Goal: Information Seeking & Learning: Find specific fact

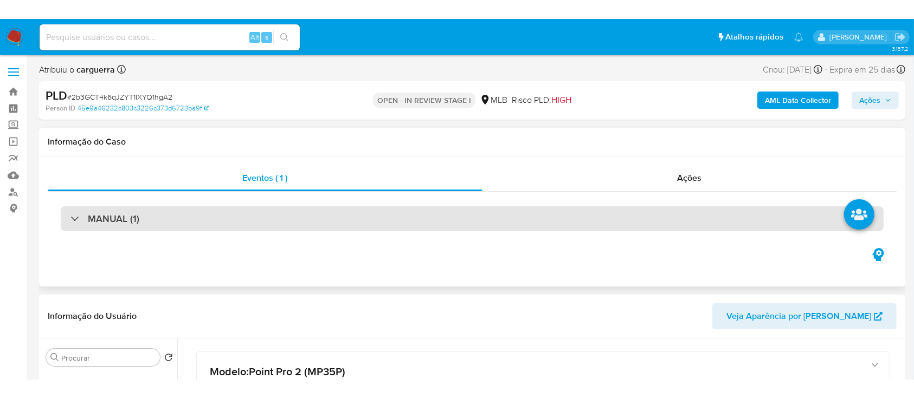
scroll to position [72, 0]
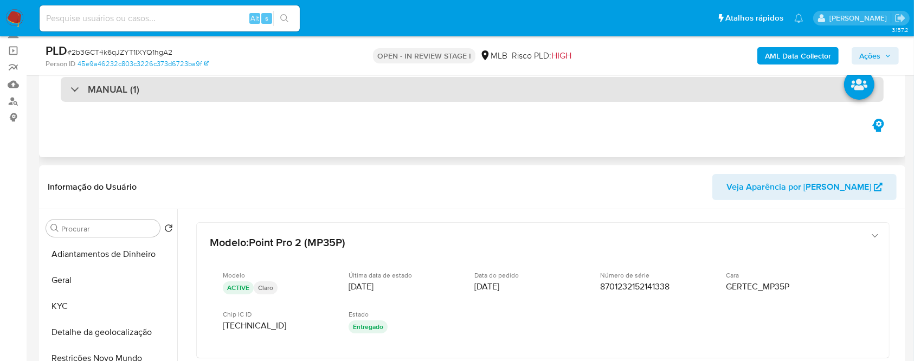
click at [70, 94] on div "MANUAL (1)" at bounding box center [104, 89] width 69 height 12
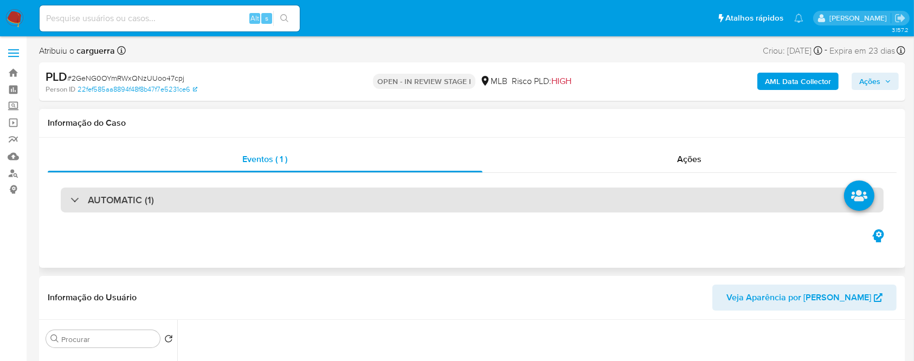
click at [78, 193] on div "AUTOMATIC (1)" at bounding box center [472, 200] width 823 height 25
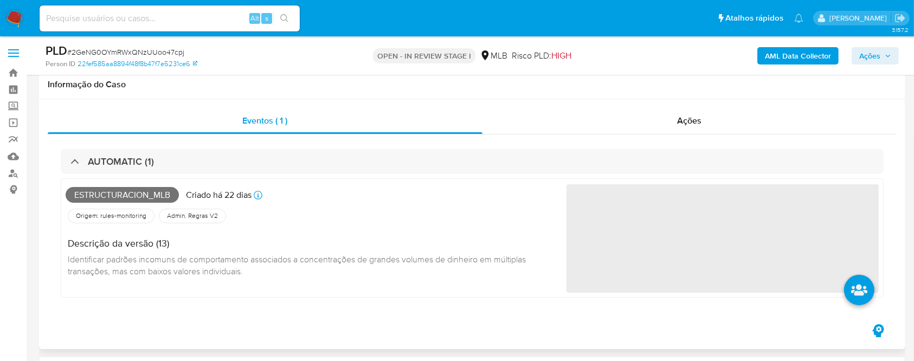
scroll to position [72, 0]
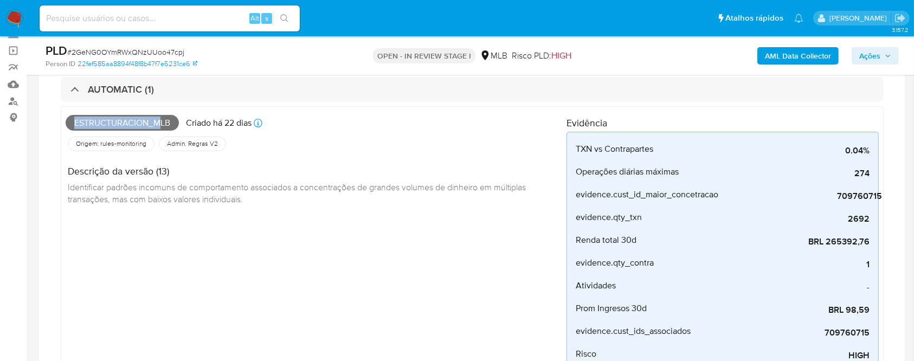
drag, startPoint x: 72, startPoint y: 119, endPoint x: 172, endPoint y: 121, distance: 99.7
click at [169, 120] on span "Estructuracion_mlb" at bounding box center [122, 123] width 113 height 16
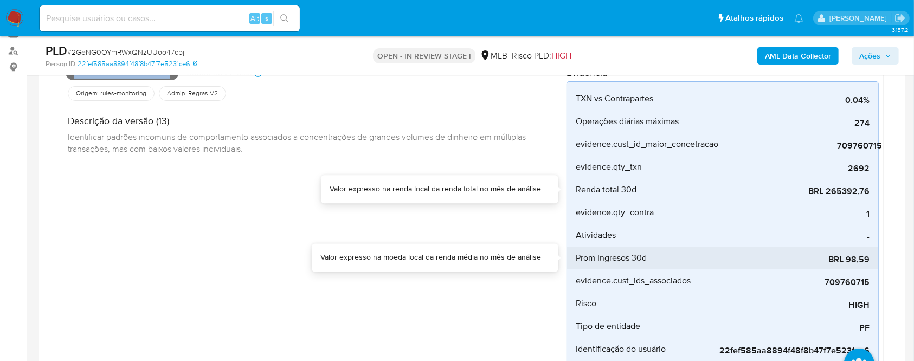
scroll to position [144, 0]
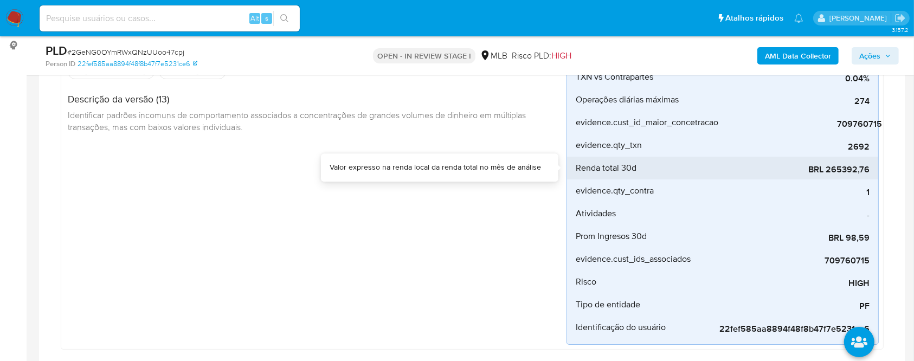
drag, startPoint x: 825, startPoint y: 165, endPoint x: 874, endPoint y: 171, distance: 49.1
click at [874, 171] on li "Renda total 30d BRL 265392,76" at bounding box center [722, 168] width 311 height 23
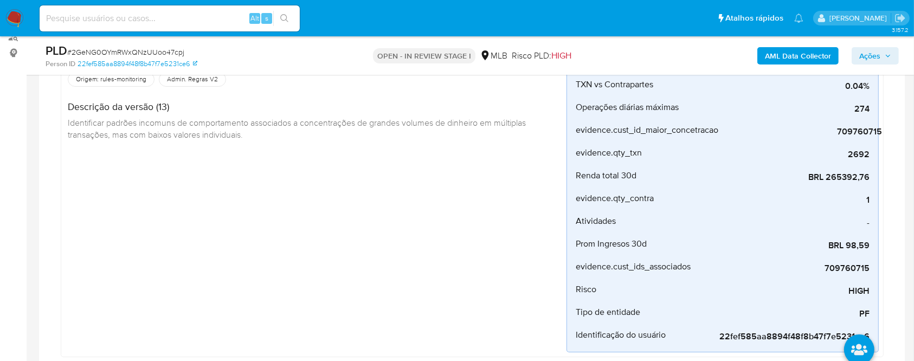
scroll to position [0, 0]
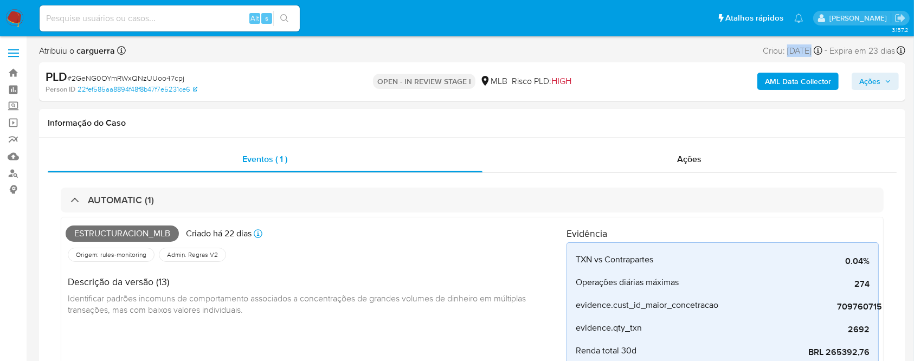
drag, startPoint x: 767, startPoint y: 45, endPoint x: 797, endPoint y: 63, distance: 34.8
click at [791, 48] on div "Criou: 12/08/2025 Criou: 12/08/2025 00:11:47" at bounding box center [792, 50] width 60 height 15
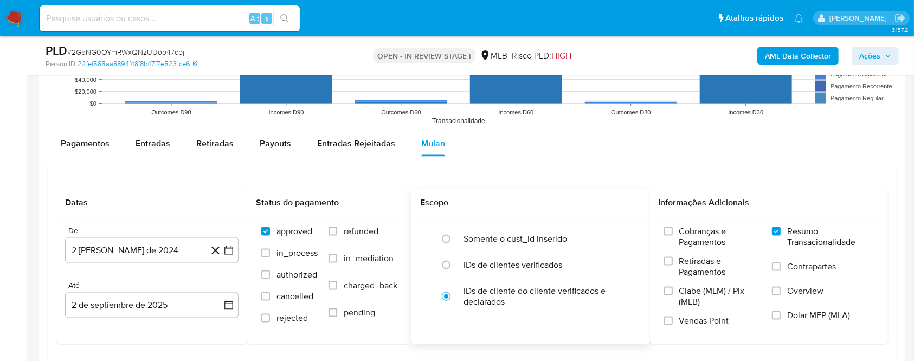
scroll to position [1445, 0]
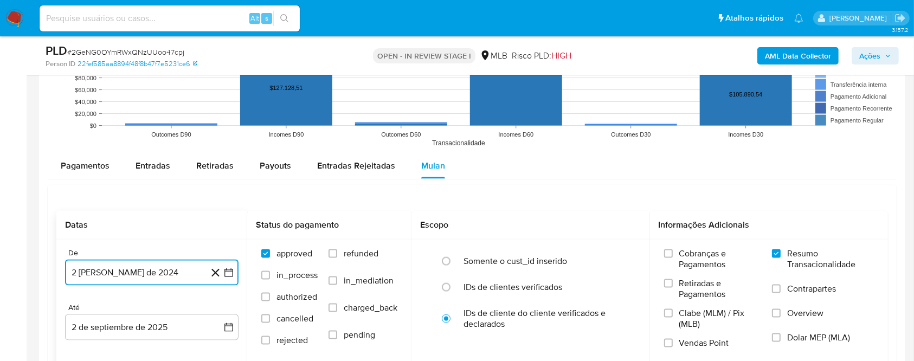
click at [225, 274] on icon "button" at bounding box center [228, 272] width 11 height 11
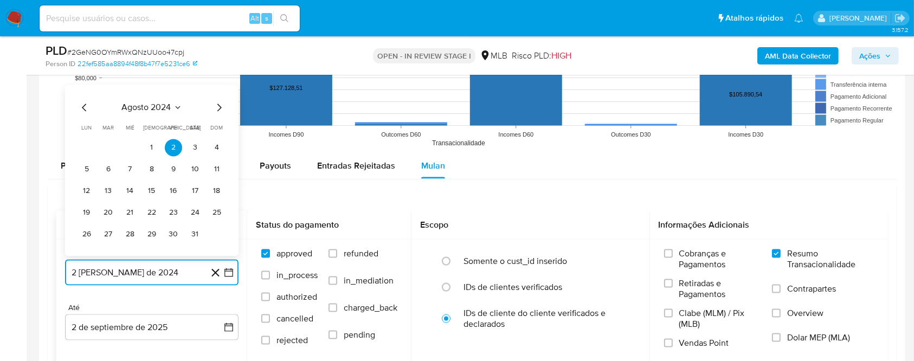
click at [179, 104] on icon "Seleccionar mes y año" at bounding box center [177, 108] width 9 height 9
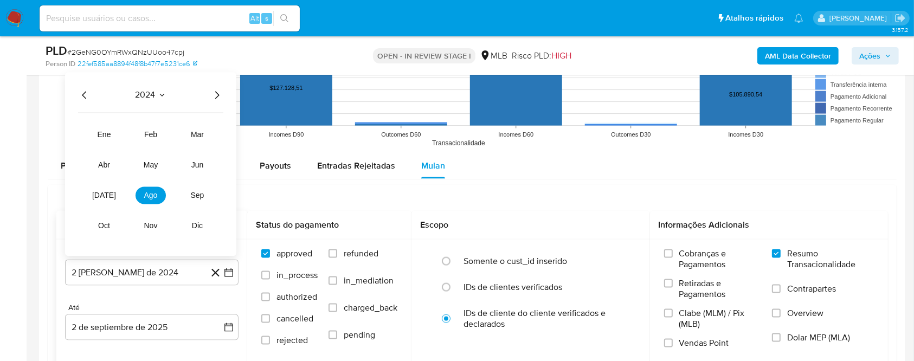
click at [211, 93] on icon "Año siguiente" at bounding box center [216, 95] width 13 height 13
click at [103, 196] on span "jul" at bounding box center [104, 195] width 24 height 9
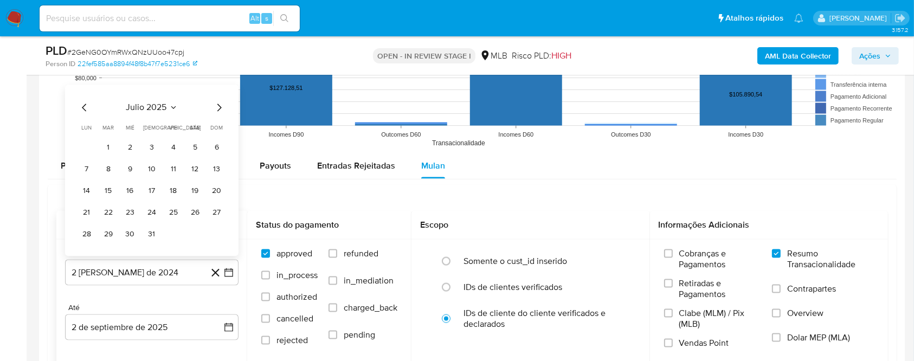
click at [100, 144] on button "1" at bounding box center [108, 147] width 17 height 17
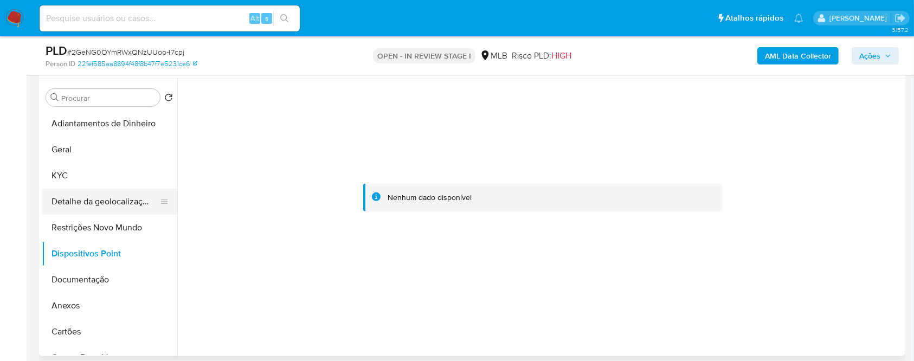
scroll to position [506, 0]
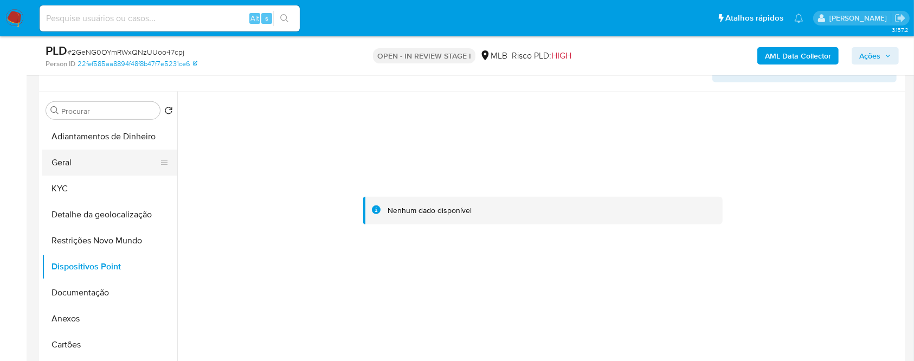
click at [85, 161] on button "Geral" at bounding box center [105, 163] width 127 height 26
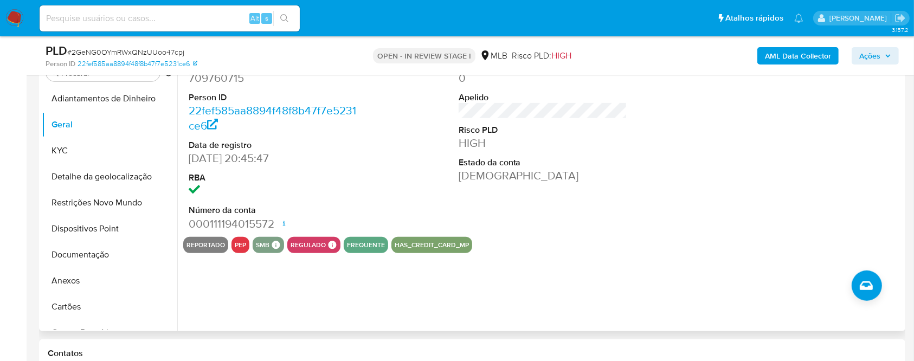
scroll to position [578, 0]
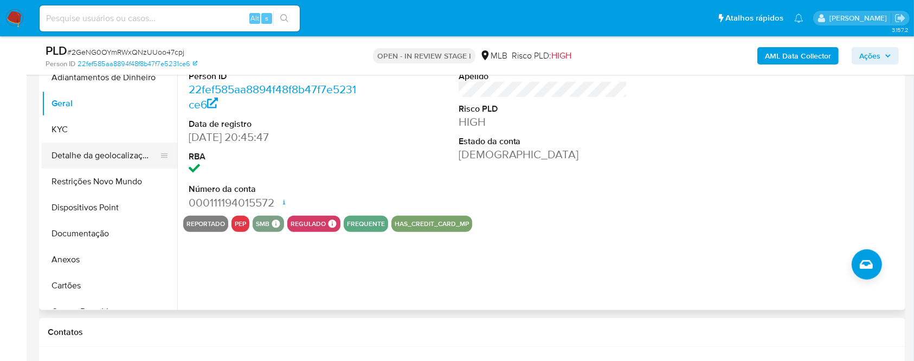
click at [72, 130] on button "KYC" at bounding box center [109, 130] width 135 height 26
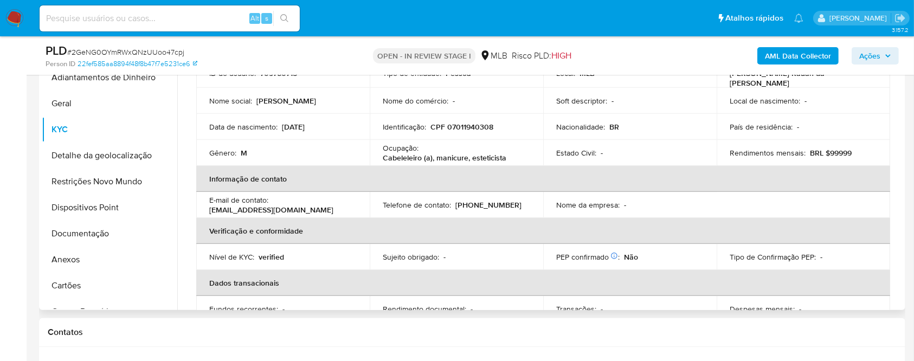
scroll to position [0, 0]
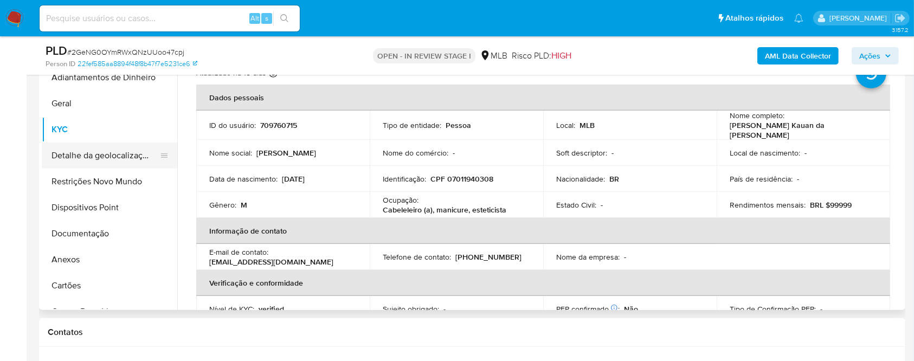
click at [111, 154] on button "Detalhe da geolocalização" at bounding box center [105, 156] width 127 height 26
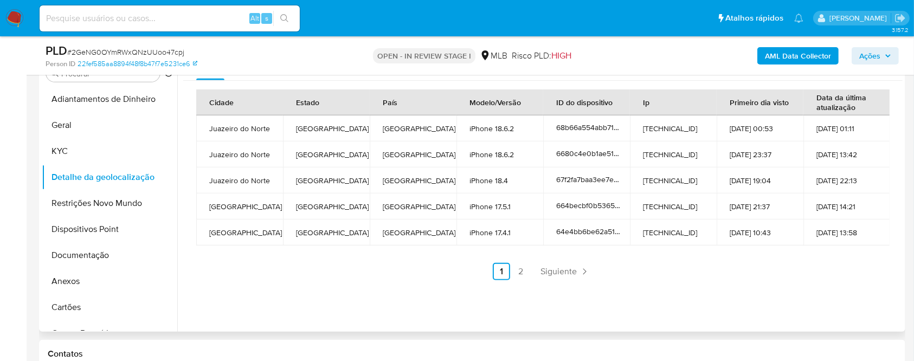
scroll to position [578, 0]
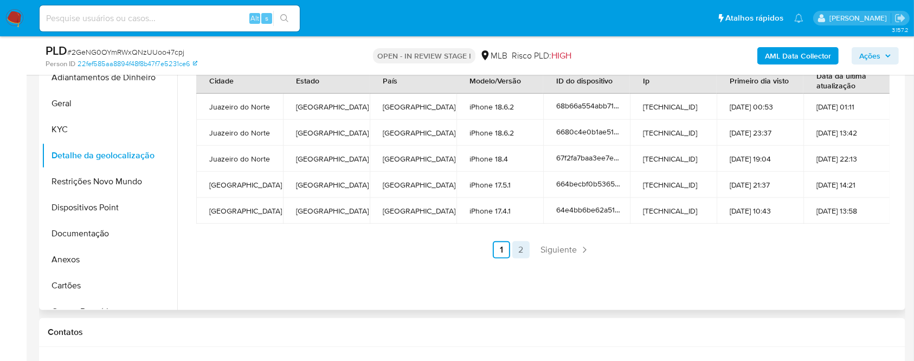
click at [513, 249] on link "2" at bounding box center [520, 249] width 17 height 17
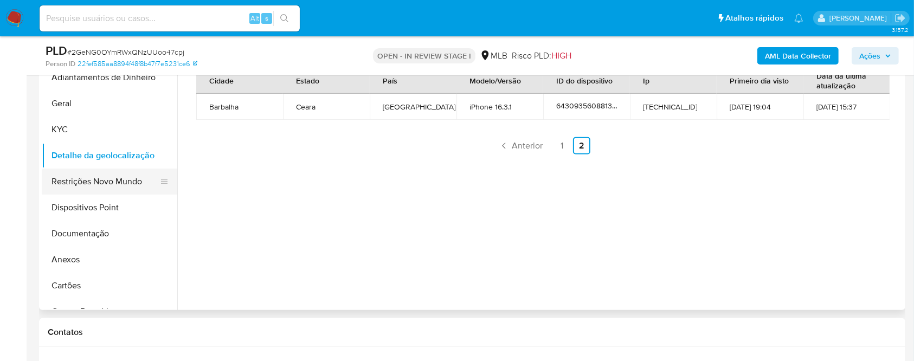
click at [89, 182] on button "Restrições Novo Mundo" at bounding box center [105, 182] width 127 height 26
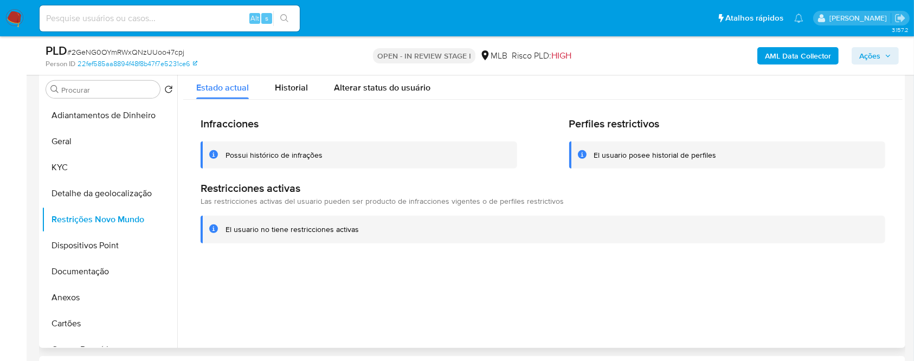
scroll to position [506, 0]
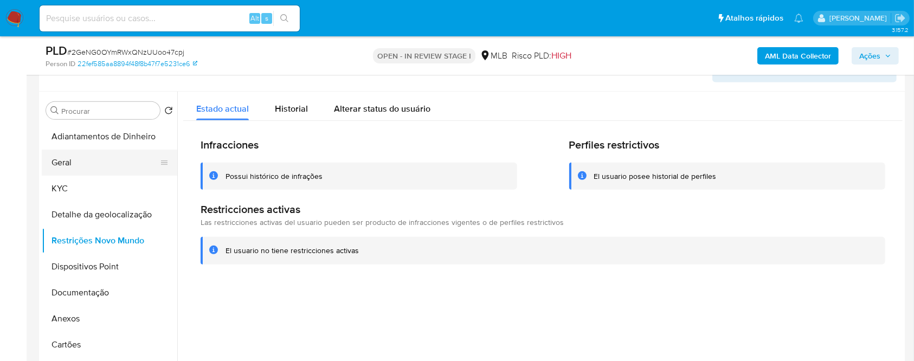
click at [65, 161] on button "Geral" at bounding box center [105, 163] width 127 height 26
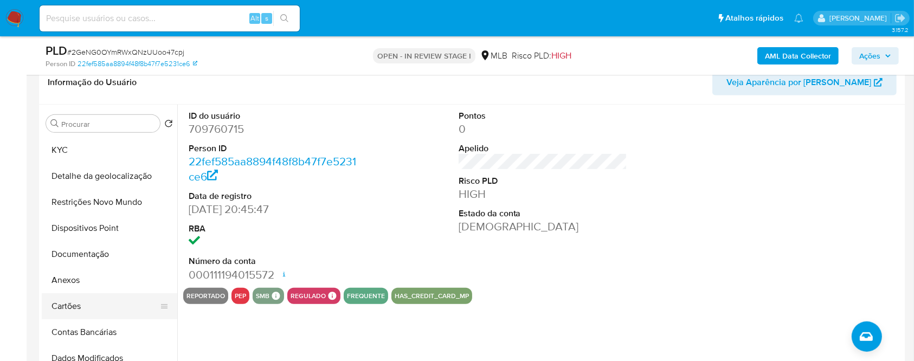
scroll to position [72, 0]
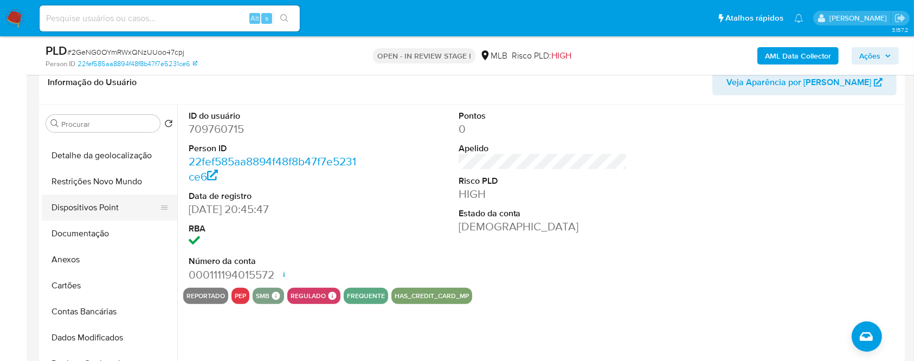
click at [94, 180] on button "Restrições Novo Mundo" at bounding box center [109, 182] width 135 height 26
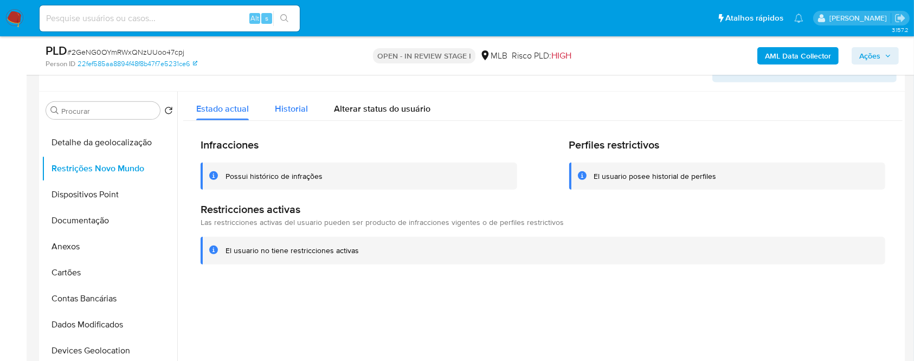
click at [287, 113] on span "Historial" at bounding box center [291, 108] width 33 height 12
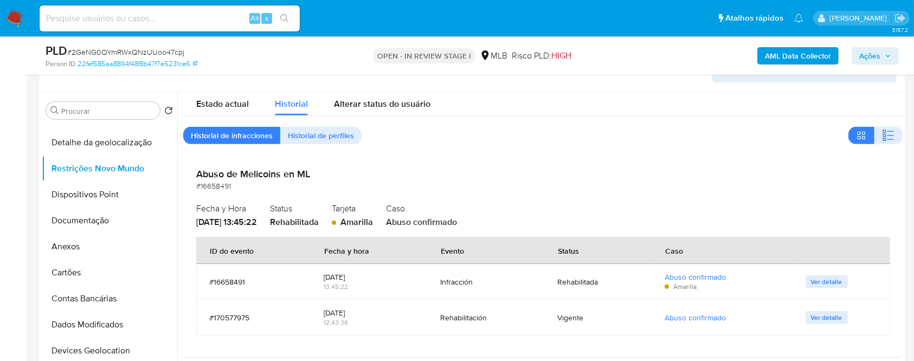
scroll to position [7, 0]
drag, startPoint x: 352, startPoint y: 219, endPoint x: 382, endPoint y: 214, distance: 30.2
click at [395, 219] on div "Fecha y Hora 2022-02-19 - 13:45:22 Status Rehabilitada Tarjeta Amarilla Caso Ab…" at bounding box center [542, 212] width 693 height 28
click at [373, 227] on div "Abuso de Melicoins en ML #16658491 Fecha y Hora 2022-02-19 - 13:45:22 Status Re…" at bounding box center [542, 254] width 719 height 202
click at [355, 204] on div "Fecha y Hora 2022-02-19 - 13:45:22 Status Rehabilitada Tarjeta Amarilla Caso Ab…" at bounding box center [542, 212] width 693 height 28
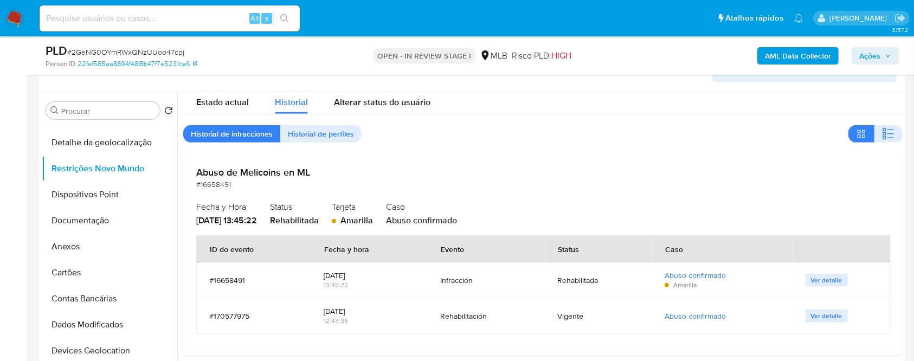
click at [372, 217] on span "Amarilla" at bounding box center [356, 220] width 33 height 12
click at [87, 193] on button "Dispositivos Point" at bounding box center [105, 195] width 127 height 26
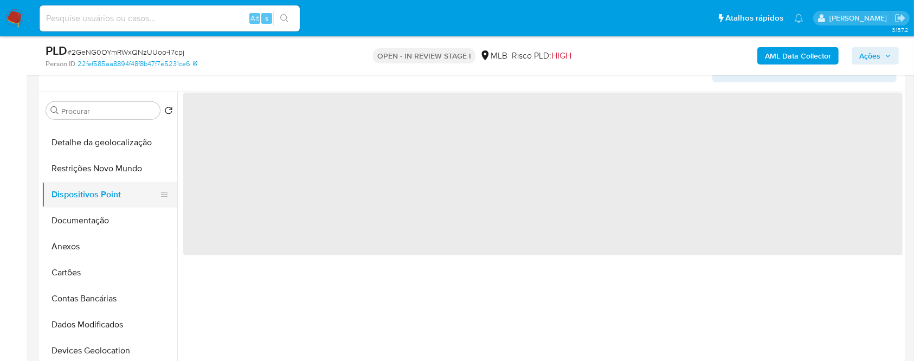
scroll to position [0, 0]
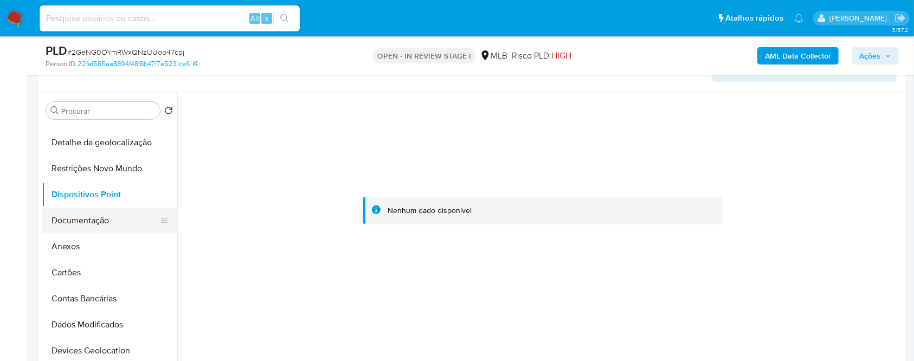
click at [104, 216] on button "Documentação" at bounding box center [105, 221] width 127 height 26
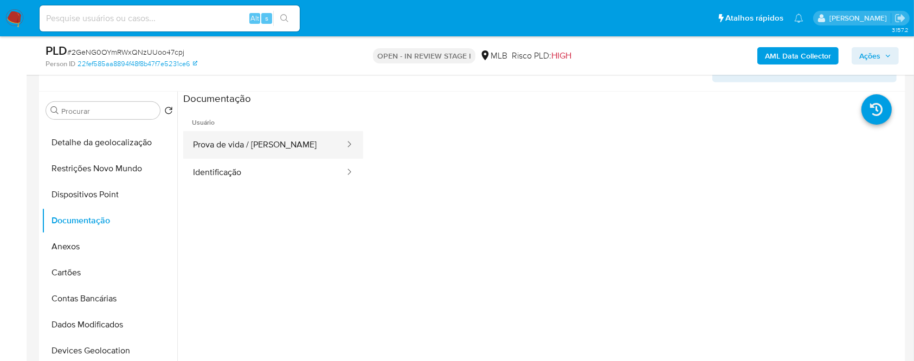
click at [281, 155] on button "Prova de vida / [PERSON_NAME]" at bounding box center [264, 145] width 163 height 28
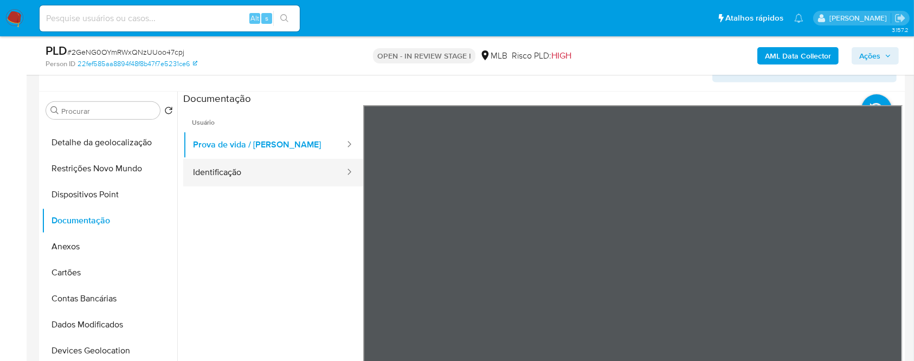
click at [222, 170] on button "Identificação" at bounding box center [264, 173] width 163 height 28
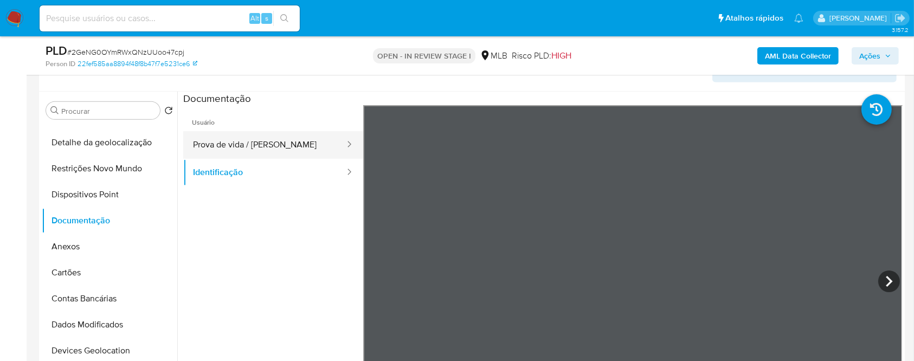
click at [234, 149] on button "Prova de vida / [PERSON_NAME]" at bounding box center [264, 145] width 163 height 28
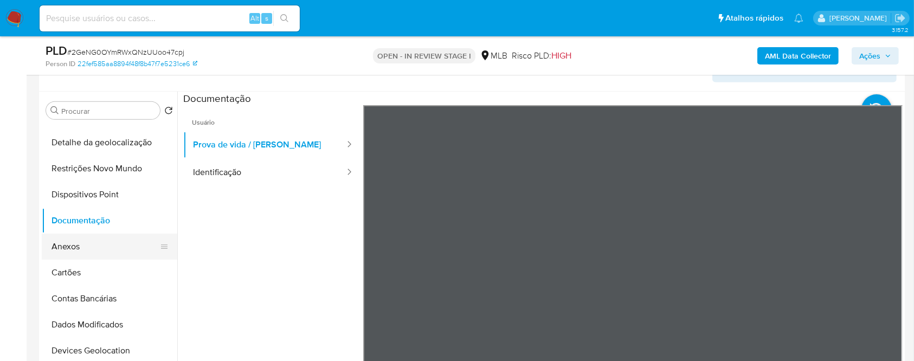
click at [85, 247] on button "Anexos" at bounding box center [105, 247] width 127 height 26
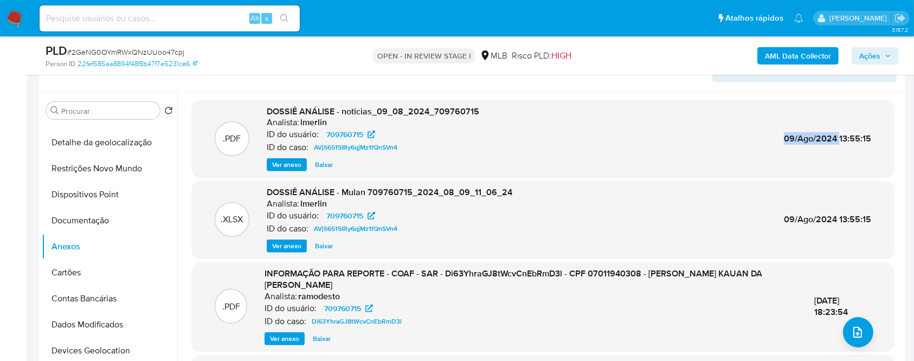
drag, startPoint x: 772, startPoint y: 137, endPoint x: 832, endPoint y: 145, distance: 60.2
click at [832, 144] on div ".PDF DOSSIÊ ANÁLISE - noticias_09_08_2024_709760715 Analista: lmerlin ID do usu…" at bounding box center [542, 139] width 691 height 66
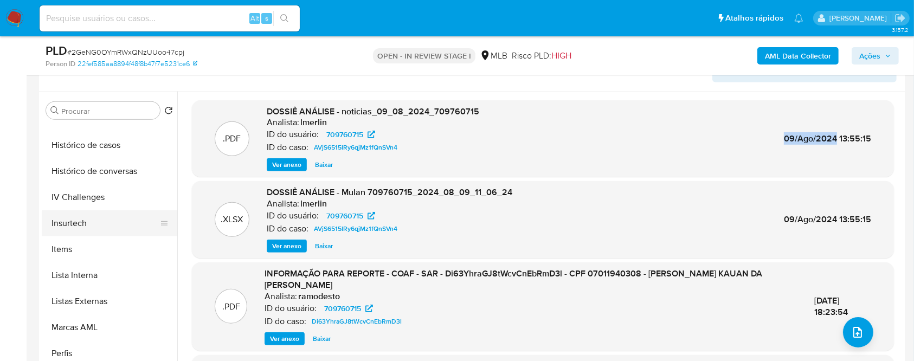
scroll to position [484, 0]
click at [72, 224] on button "Lista Interna" at bounding box center [105, 225] width 127 height 26
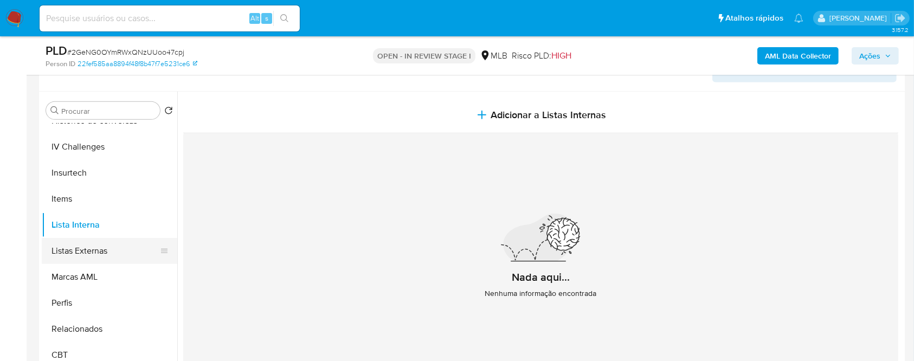
click at [98, 248] on button "Listas Externas" at bounding box center [105, 251] width 127 height 26
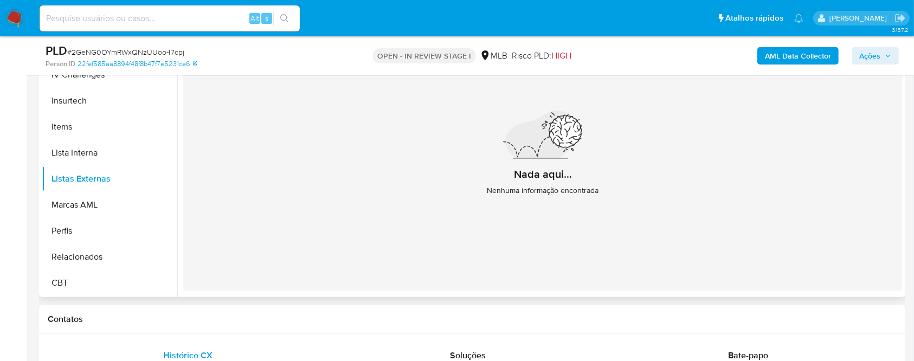
scroll to position [506, 0]
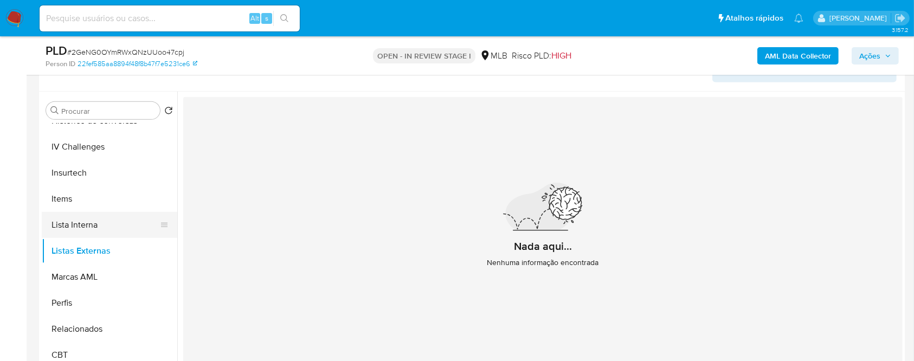
click at [71, 225] on button "Lista Interna" at bounding box center [105, 225] width 127 height 26
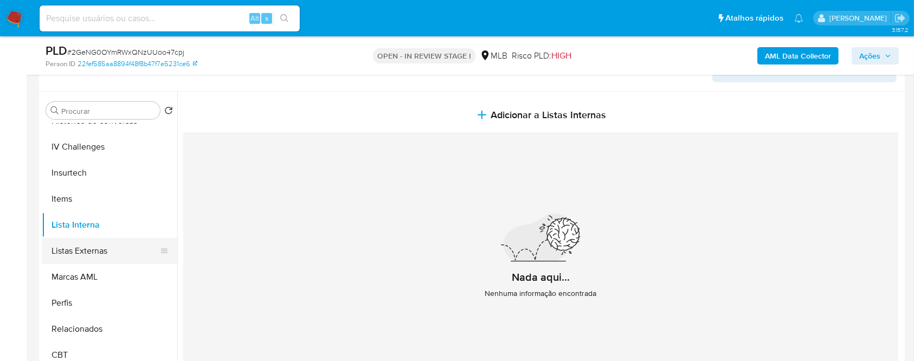
click at [72, 250] on button "Listas Externas" at bounding box center [105, 251] width 127 height 26
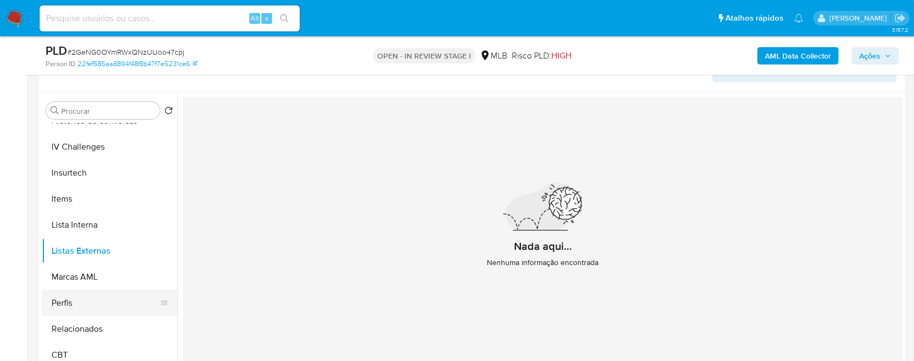
scroll to position [578, 0]
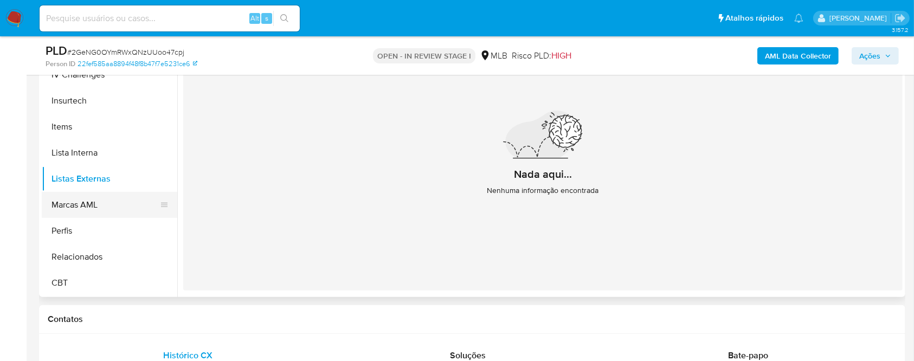
click at [74, 199] on button "Marcas AML" at bounding box center [105, 205] width 127 height 26
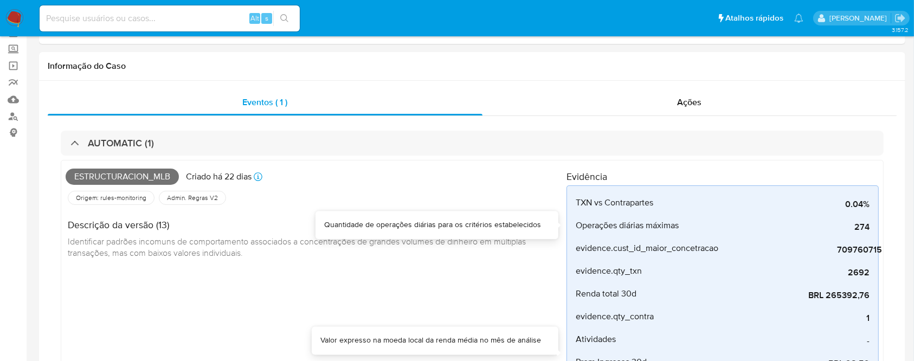
scroll to position [9, 0]
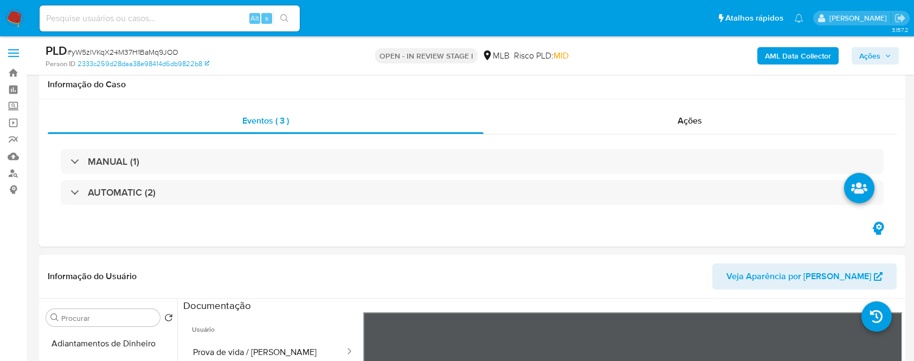
scroll to position [217, 0]
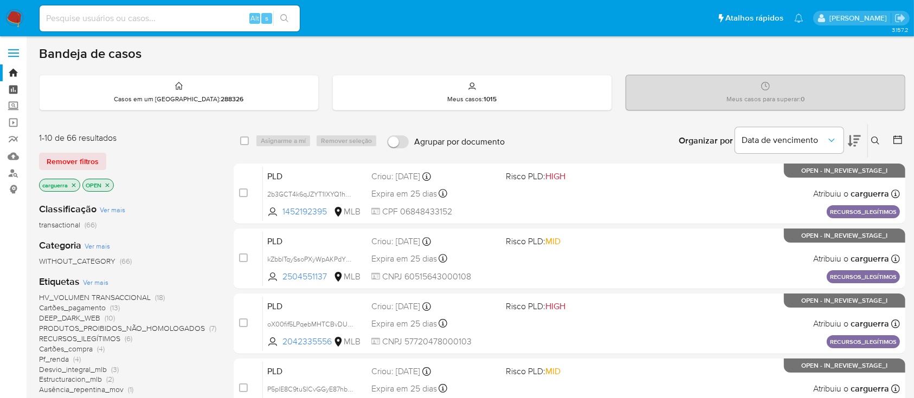
click at [15, 86] on link "Painel" at bounding box center [64, 89] width 129 height 17
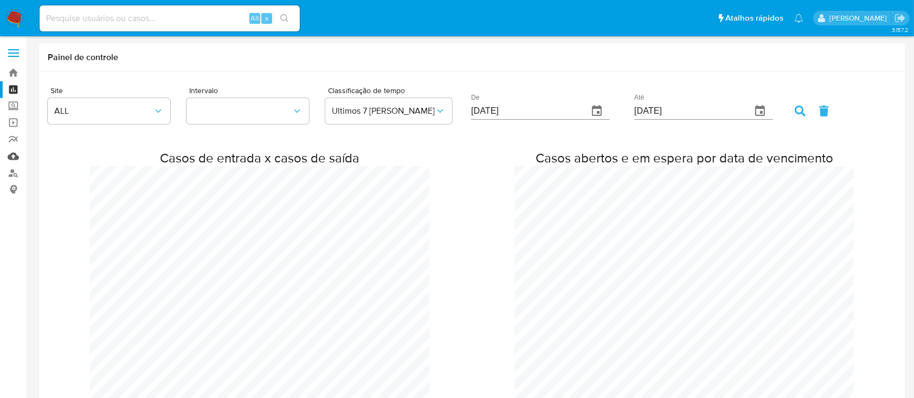
click at [11, 156] on link "Mulan" at bounding box center [64, 156] width 129 height 17
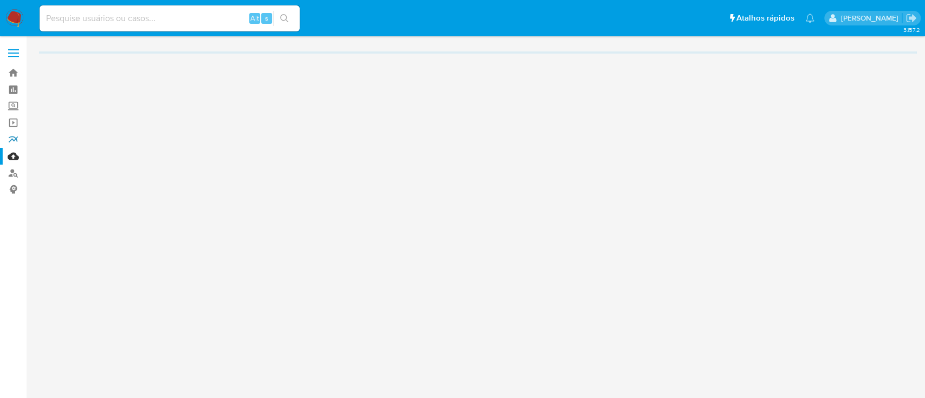
click at [14, 141] on link "relatórios" at bounding box center [64, 139] width 129 height 17
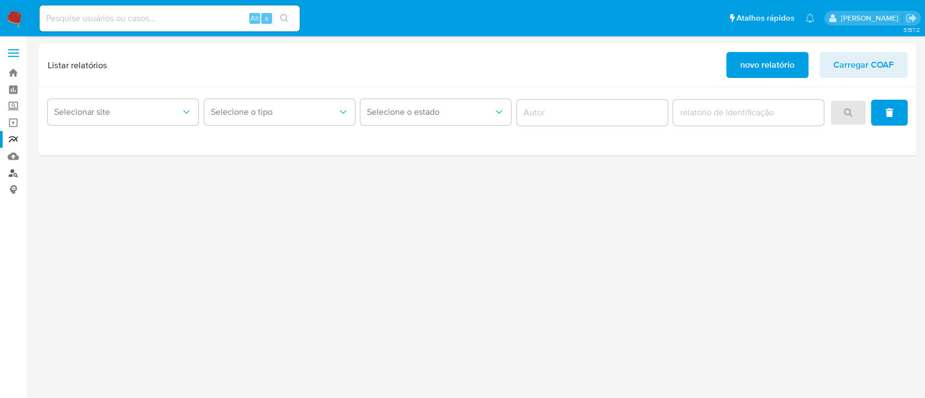
click at [12, 172] on link "Localizador de pessoas" at bounding box center [64, 173] width 129 height 17
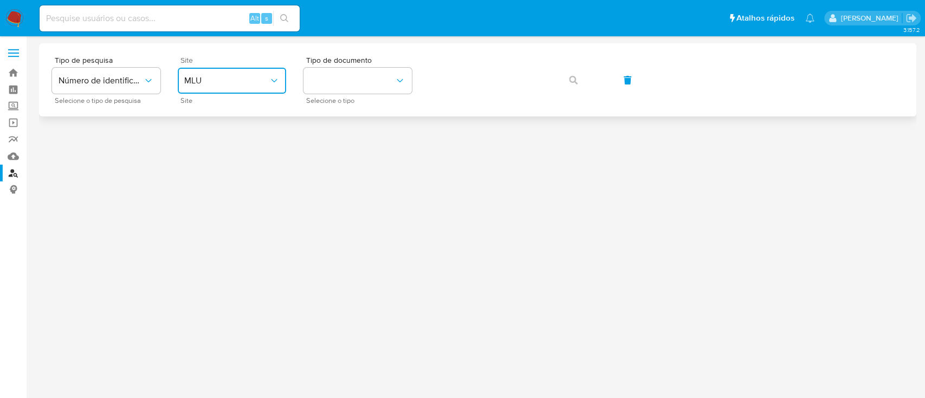
click at [235, 84] on span "MLU" at bounding box center [226, 80] width 85 height 11
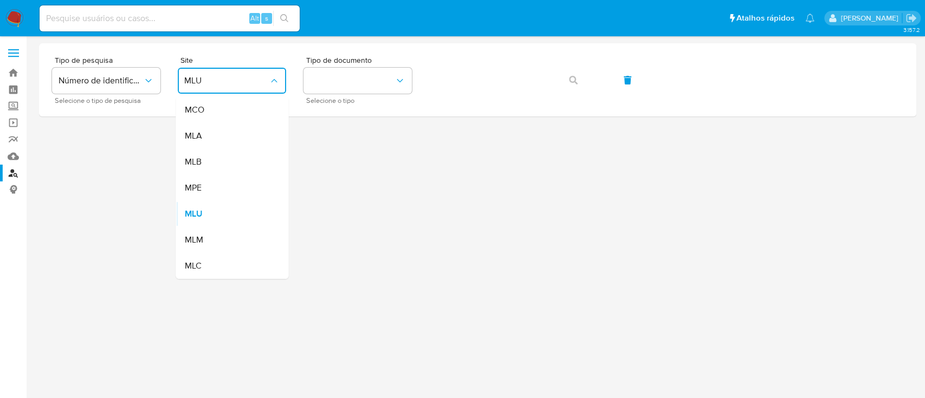
click at [216, 160] on div "MLB" at bounding box center [228, 162] width 89 height 26
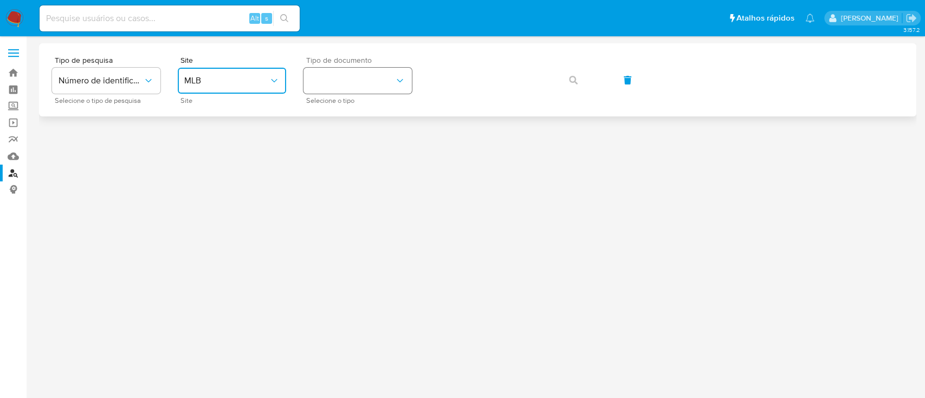
click at [348, 79] on button "identificationType" at bounding box center [357, 81] width 108 height 26
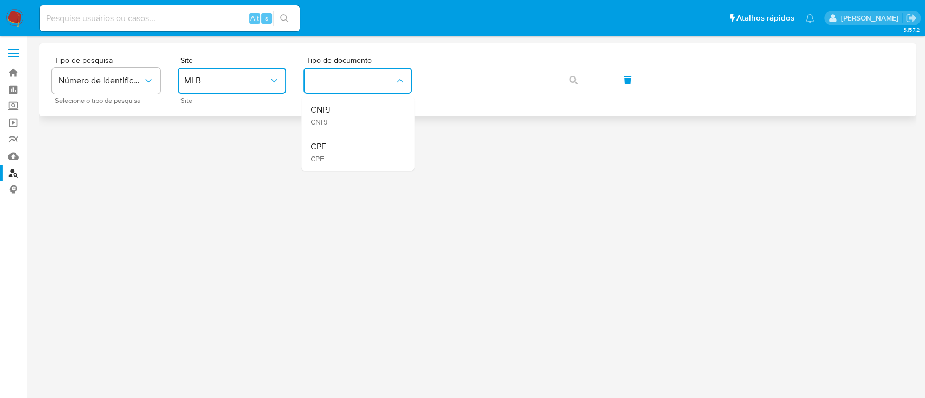
drag, startPoint x: 339, startPoint y: 148, endPoint x: 427, endPoint y: 82, distance: 110.3
click at [339, 148] on div "CPF CPF" at bounding box center [354, 152] width 89 height 37
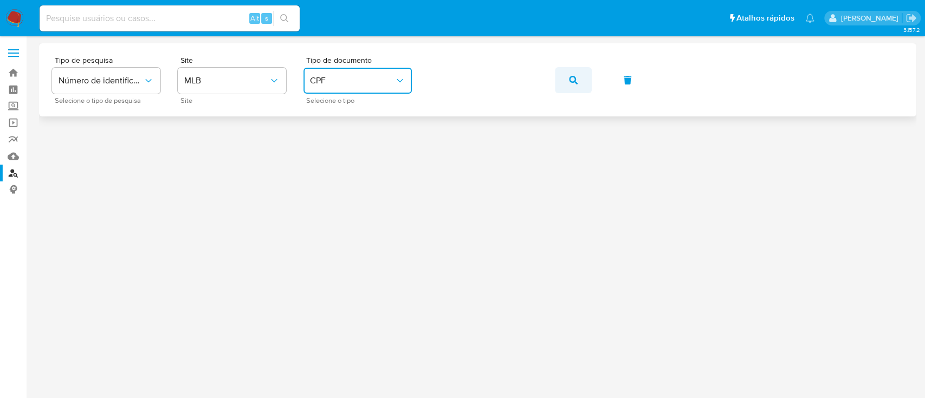
click at [574, 77] on icon "button" at bounding box center [573, 80] width 9 height 9
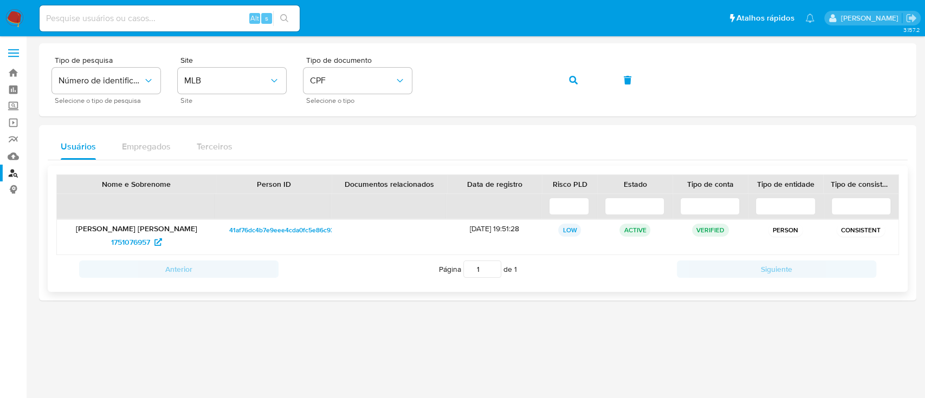
click at [308, 228] on span "41af76dc4b7e9eee4cda0fc5e86c930f" at bounding box center [284, 230] width 111 height 13
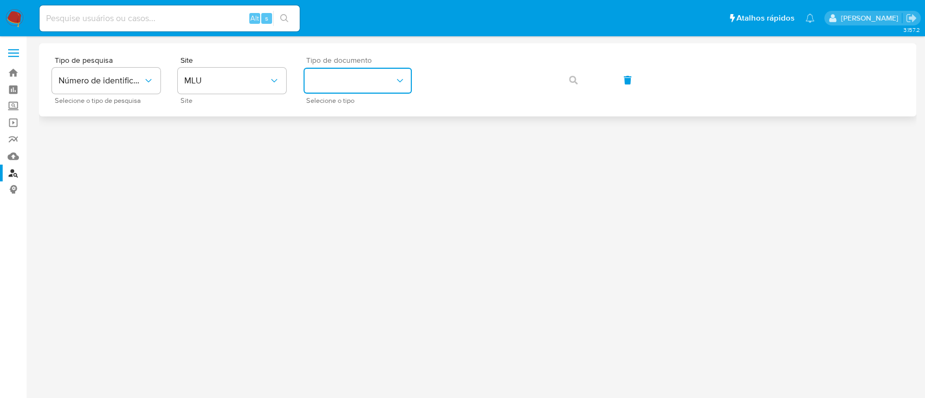
click at [349, 81] on button "identificationType" at bounding box center [357, 81] width 108 height 26
click at [215, 88] on button "MLU" at bounding box center [232, 81] width 108 height 26
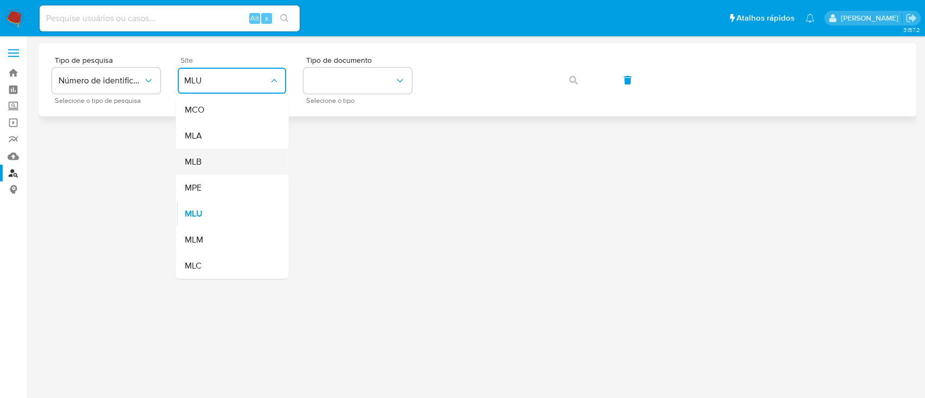
click at [208, 163] on div "MLB" at bounding box center [228, 162] width 89 height 26
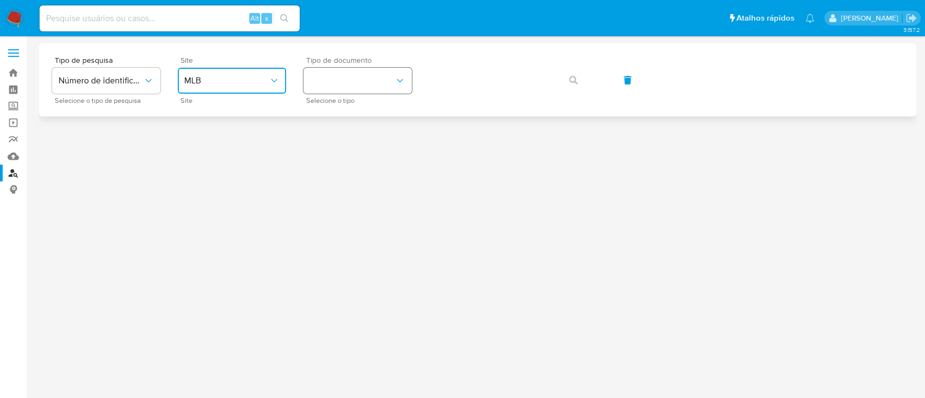
click at [356, 80] on button "identificationType" at bounding box center [357, 81] width 108 height 26
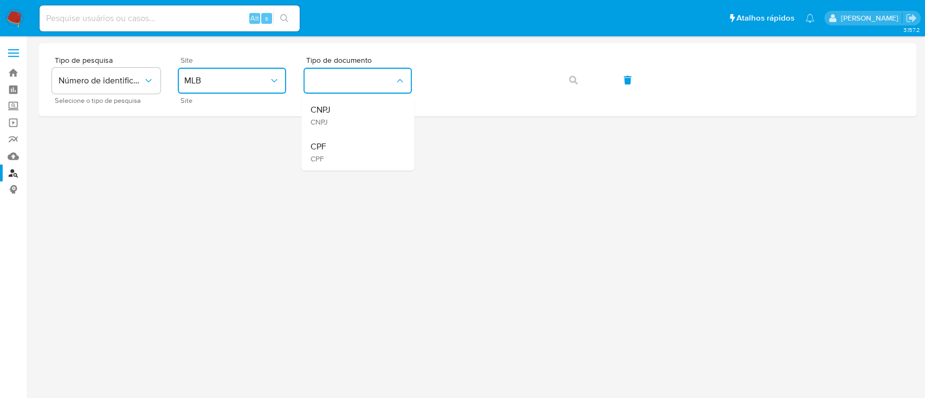
drag, startPoint x: 334, startPoint y: 142, endPoint x: 339, endPoint y: 137, distance: 7.3
click at [334, 142] on div "CPF CPF" at bounding box center [354, 152] width 89 height 37
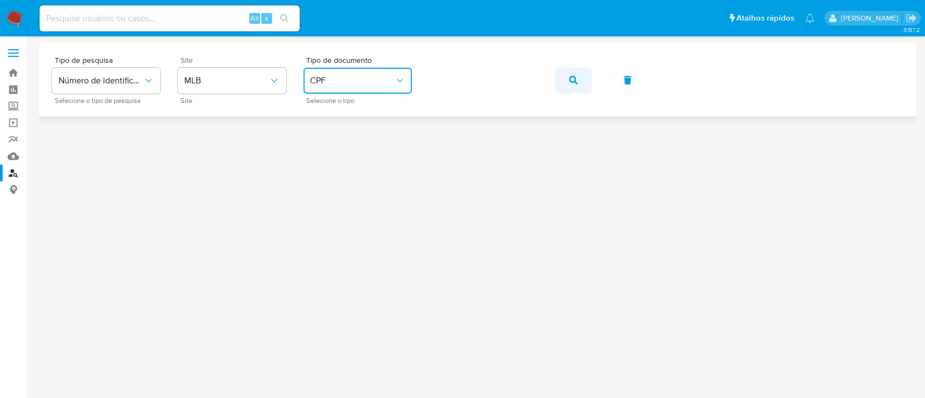
click at [577, 80] on button "button" at bounding box center [573, 80] width 37 height 26
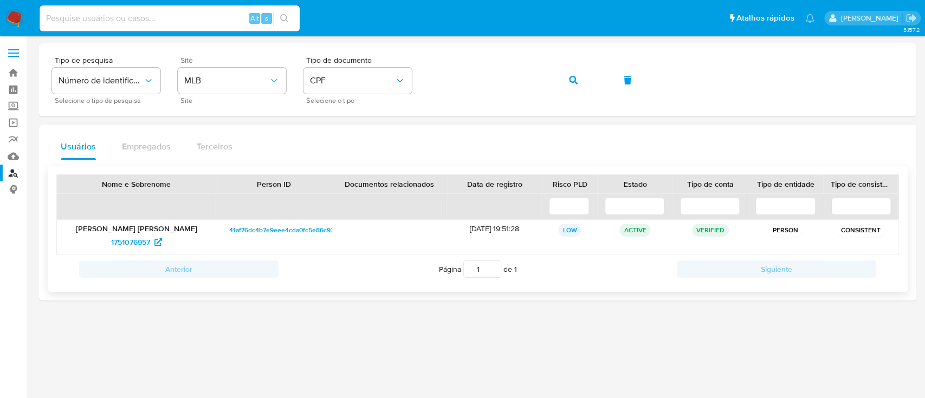
click at [285, 227] on span "41af76dc4b7e9eee4cda0fc5e86c930f" at bounding box center [284, 230] width 111 height 13
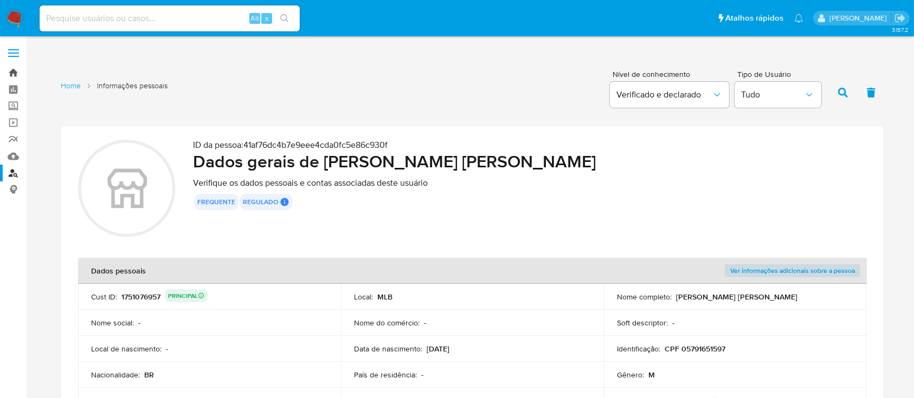
click at [12, 72] on link "Bandeja" at bounding box center [64, 72] width 129 height 17
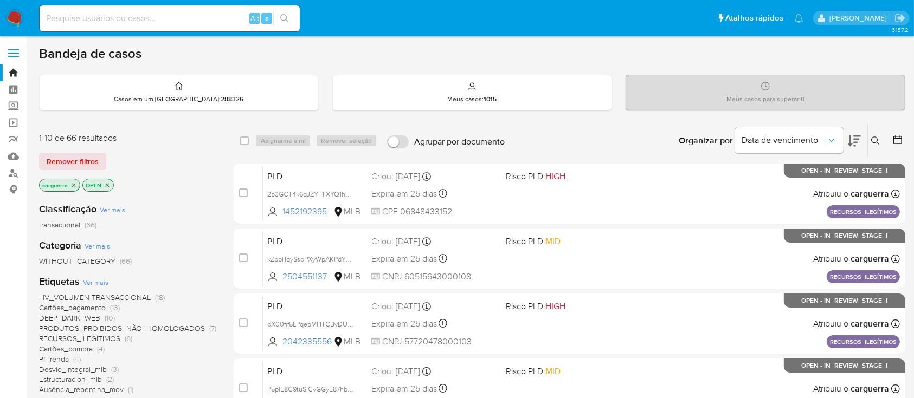
click at [104, 184] on icon "close-filter" at bounding box center [107, 185] width 7 height 7
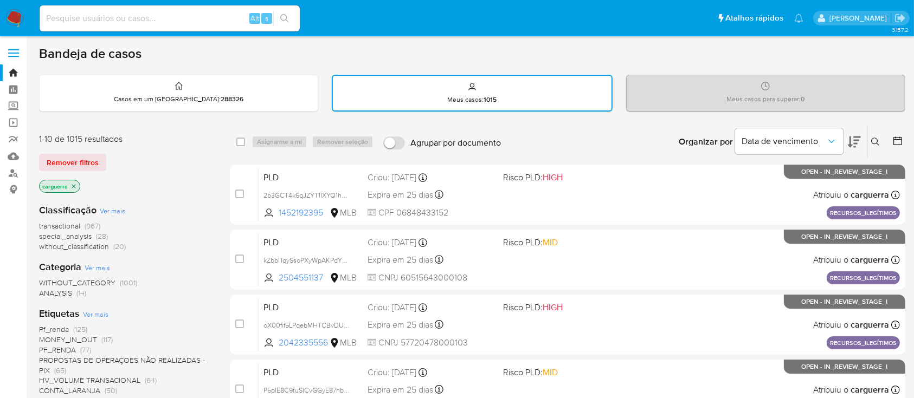
click at [74, 185] on icon "close-filter" at bounding box center [73, 186] width 7 height 7
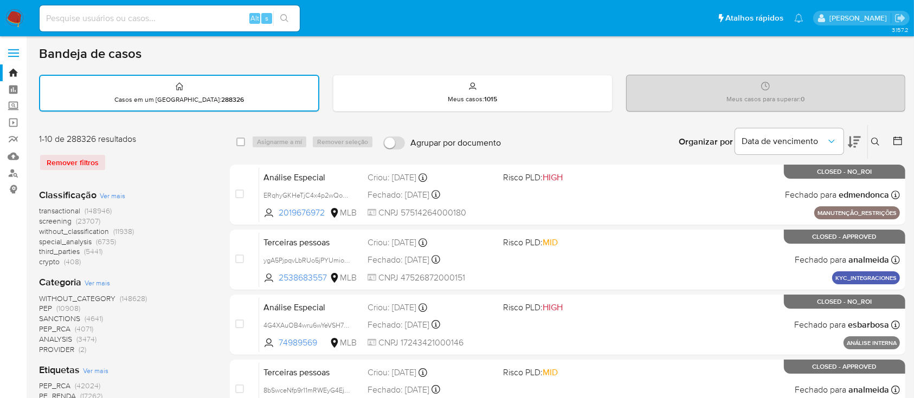
click at [120, 25] on div "Alt s" at bounding box center [170, 18] width 260 height 26
click at [121, 19] on input at bounding box center [170, 18] width 260 height 14
paste input "05791651597"
click at [284, 18] on icon "search-icon" at bounding box center [284, 18] width 9 height 9
drag, startPoint x: 118, startPoint y: 17, endPoint x: 0, endPoint y: 0, distance: 118.8
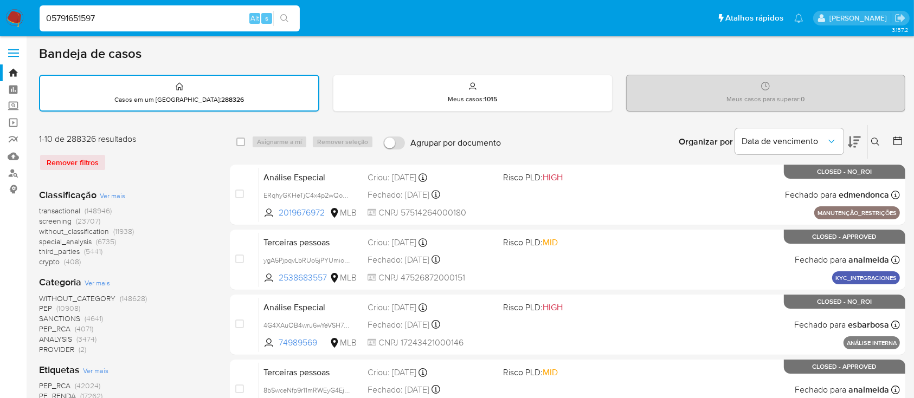
click at [0, 0] on nav "Pausado Ver notificaciones 05791651597 Alt s Atalhos rápidos Presiona las sigui…" at bounding box center [457, 18] width 914 height 36
paste input "upI2P47UbJq27sdRG9zNWEGC"
type input "upI2P47UbJq27sdRG9zNWEGC"
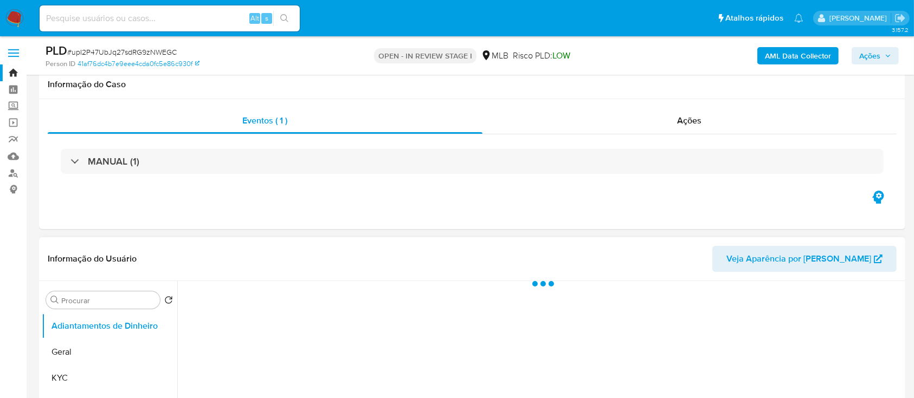
scroll to position [72, 0]
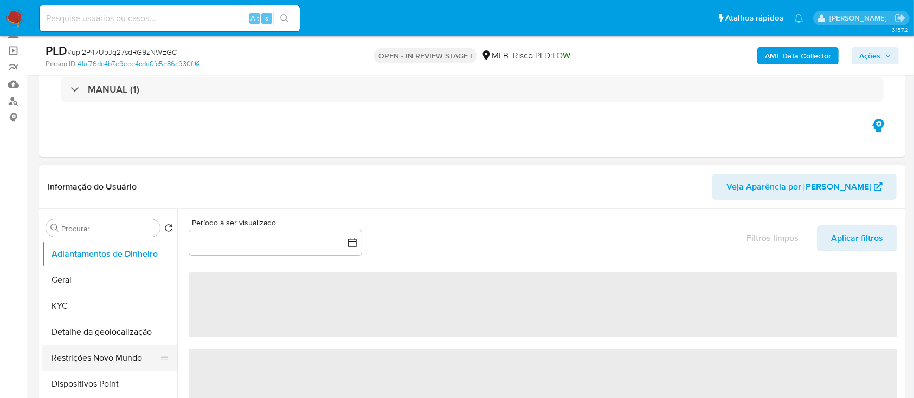
select select "10"
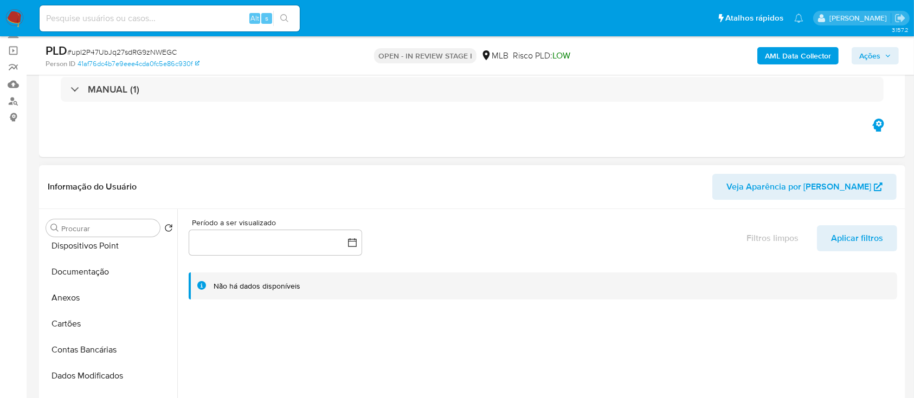
scroll to position [144, 0]
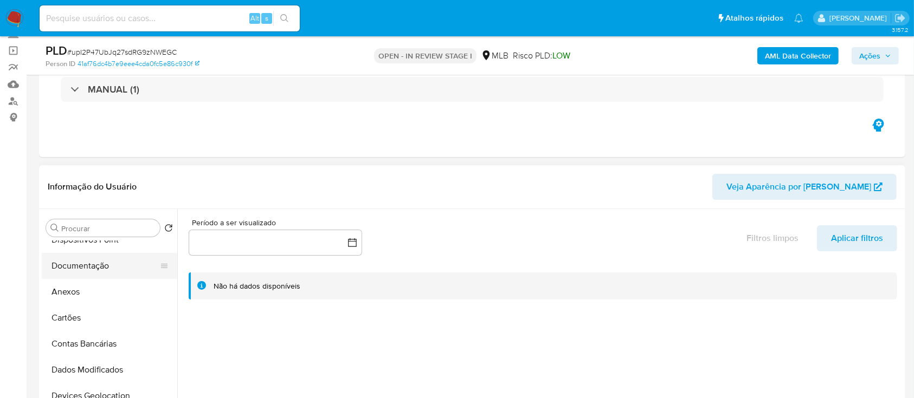
click at [83, 270] on button "Documentação" at bounding box center [105, 266] width 127 height 26
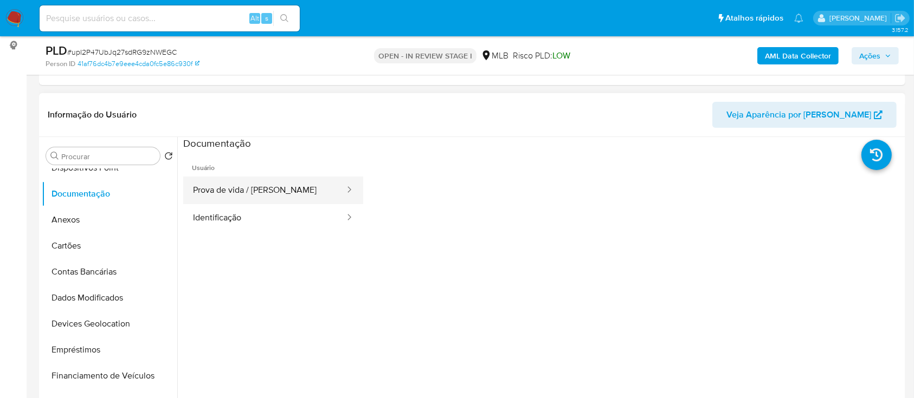
click at [248, 194] on button "Prova de vida / Selfie" at bounding box center [264, 191] width 163 height 28
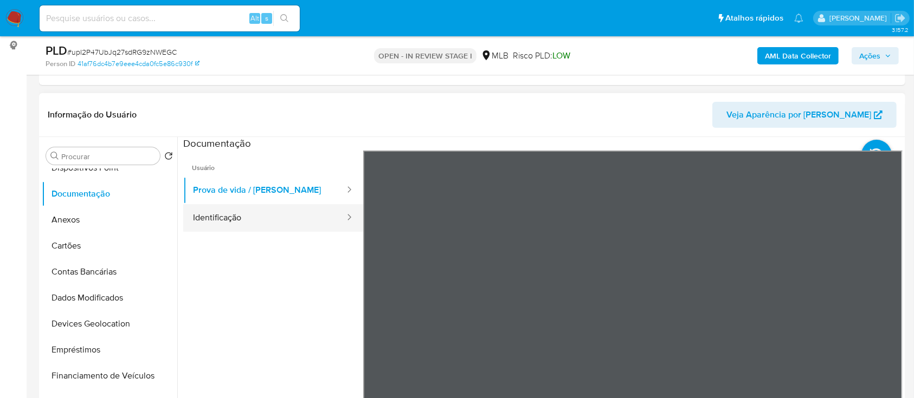
click at [253, 224] on button "Identificação" at bounding box center [264, 218] width 163 height 28
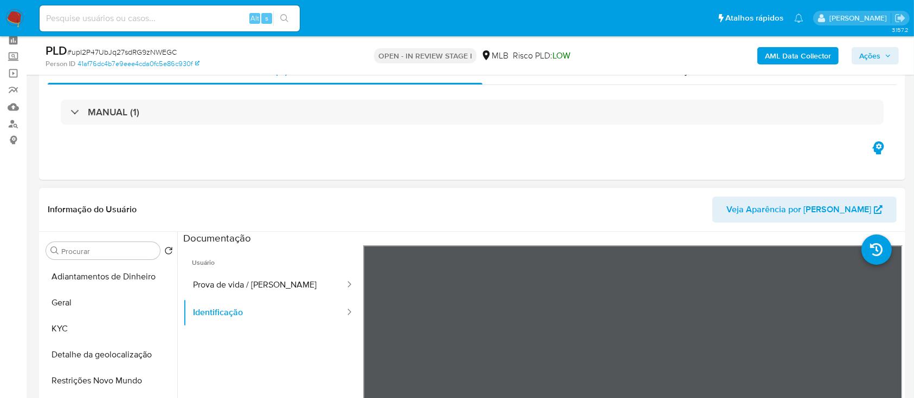
scroll to position [72, 0]
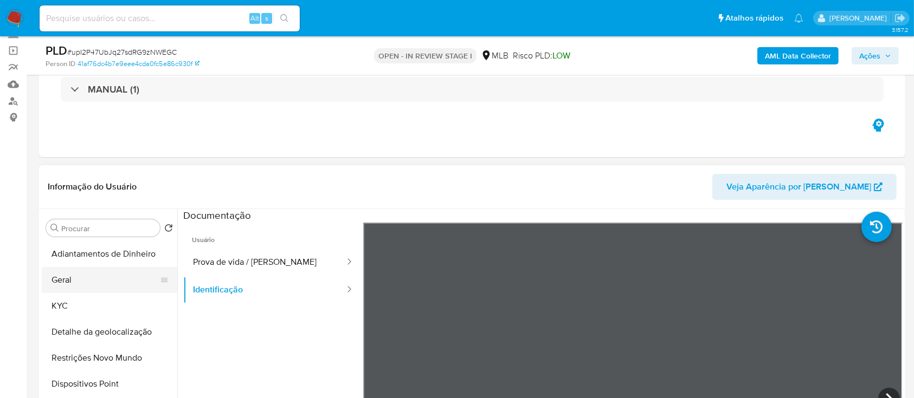
click at [75, 284] on button "Geral" at bounding box center [105, 280] width 127 height 26
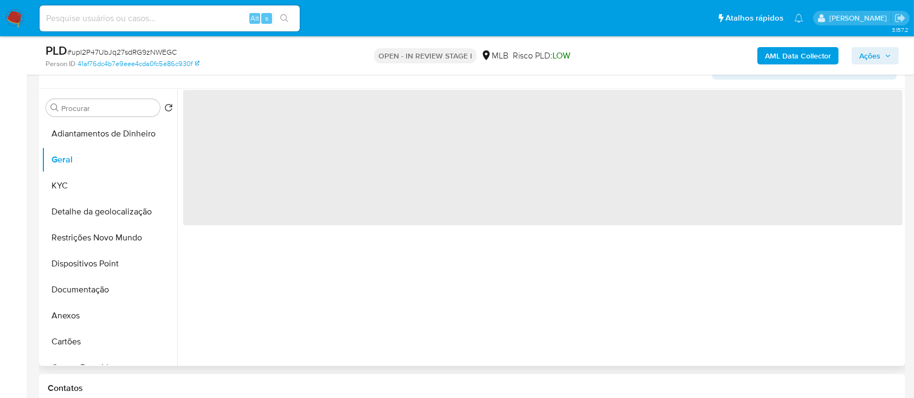
scroll to position [217, 0]
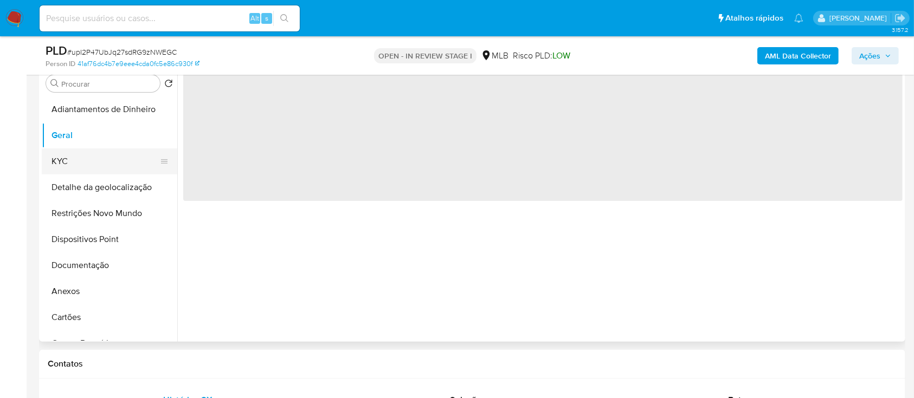
click at [75, 163] on button "KYC" at bounding box center [105, 161] width 127 height 26
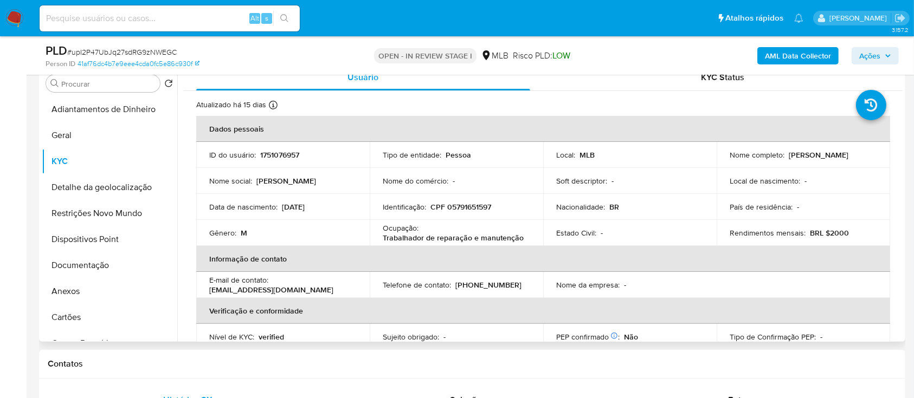
drag, startPoint x: 305, startPoint y: 156, endPoint x: 260, endPoint y: 161, distance: 45.9
click at [260, 161] on td "ID do usuário : 1751076957" at bounding box center [282, 155] width 173 height 26
drag, startPoint x: 308, startPoint y: 154, endPoint x: 287, endPoint y: 166, distance: 24.3
click at [258, 159] on div "ID do usuário : 1751076957" at bounding box center [282, 155] width 147 height 10
click at [680, 158] on div "Local : MLB" at bounding box center [629, 155] width 147 height 10
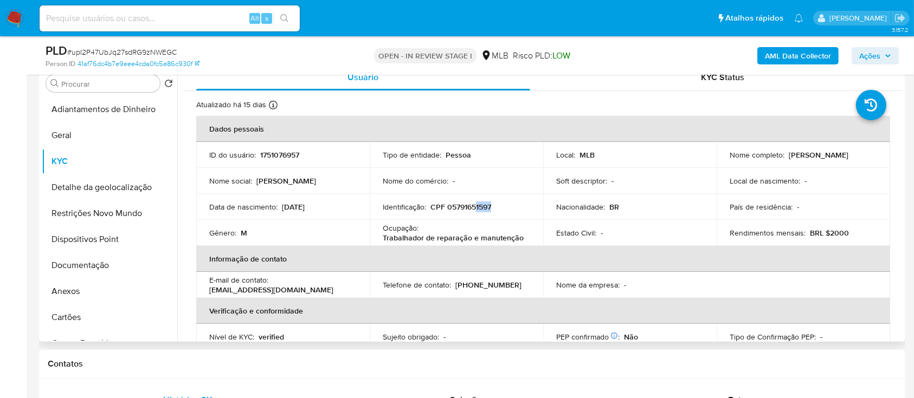
drag, startPoint x: 492, startPoint y: 201, endPoint x: 476, endPoint y: 203, distance: 15.9
click at [476, 203] on td "Identificação : CPF 05791651597" at bounding box center [456, 207] width 173 height 26
click at [494, 206] on div "Identificação : CPF 05791651597" at bounding box center [456, 207] width 147 height 10
drag, startPoint x: 445, startPoint y: 204, endPoint x: 505, endPoint y: 202, distance: 59.7
click at [505, 201] on td "Identificação : CPF 05791651597" at bounding box center [456, 207] width 173 height 26
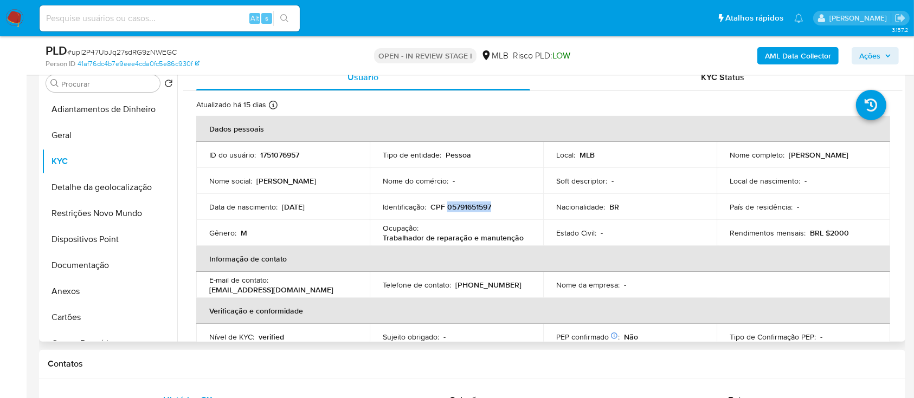
copy p "05791651597"
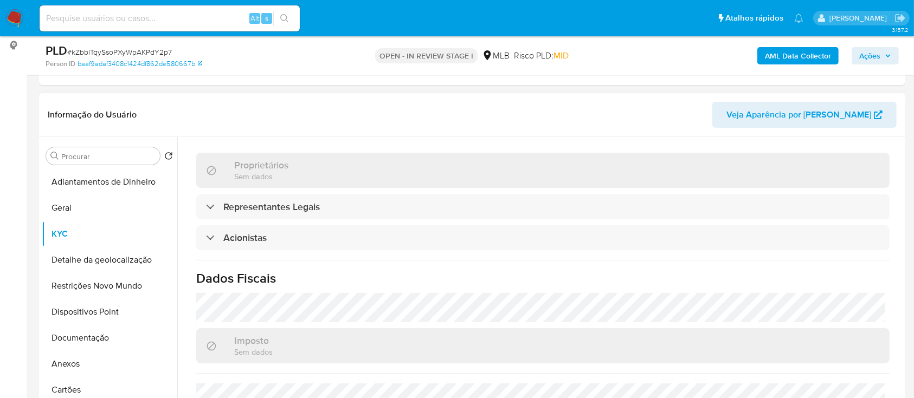
scroll to position [660, 0]
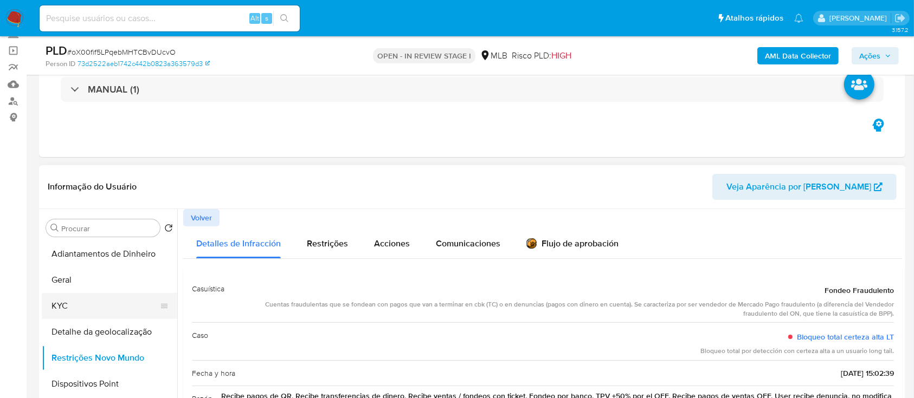
scroll to position [72, 0]
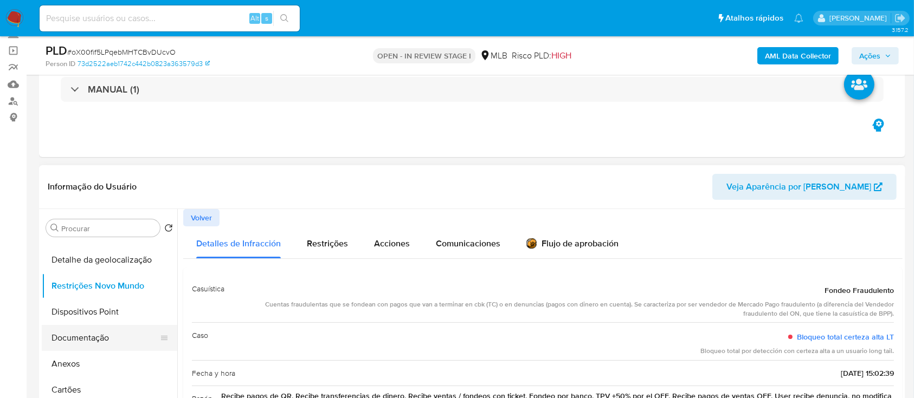
click at [95, 334] on button "Documentação" at bounding box center [105, 338] width 127 height 26
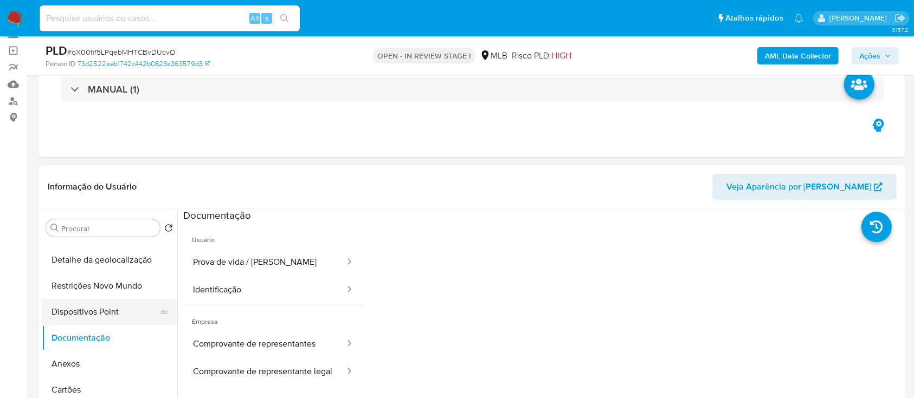
scroll to position [0, 0]
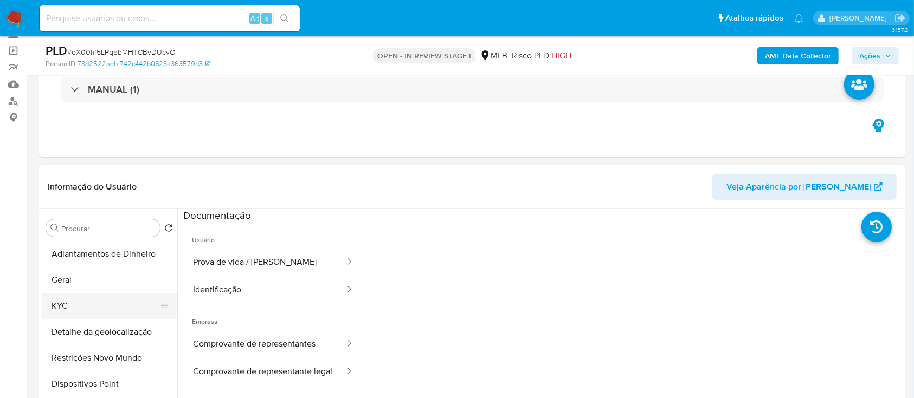
click at [89, 310] on button "KYC" at bounding box center [105, 306] width 127 height 26
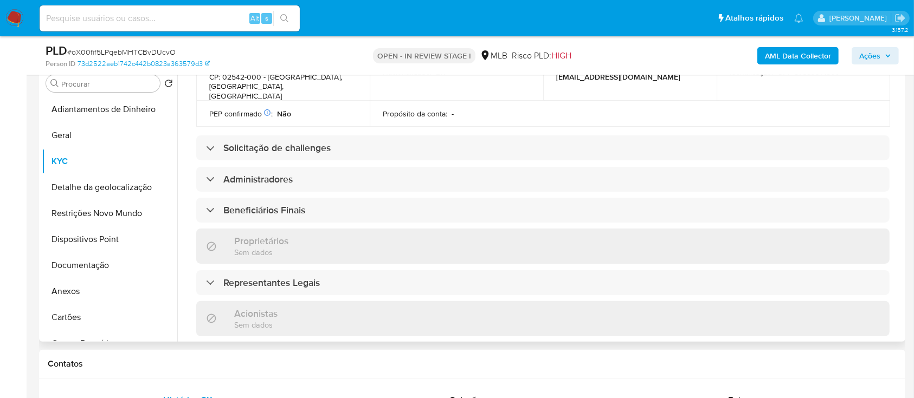
scroll to position [434, 0]
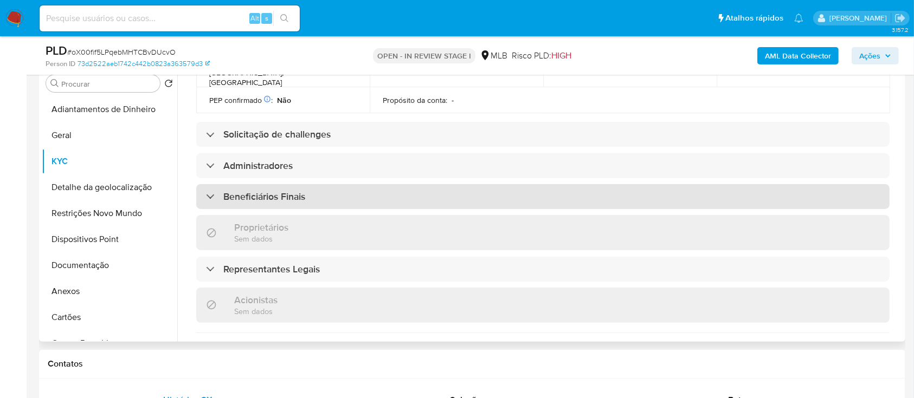
click at [230, 191] on h3 "Beneficiários Finais" at bounding box center [264, 197] width 82 height 12
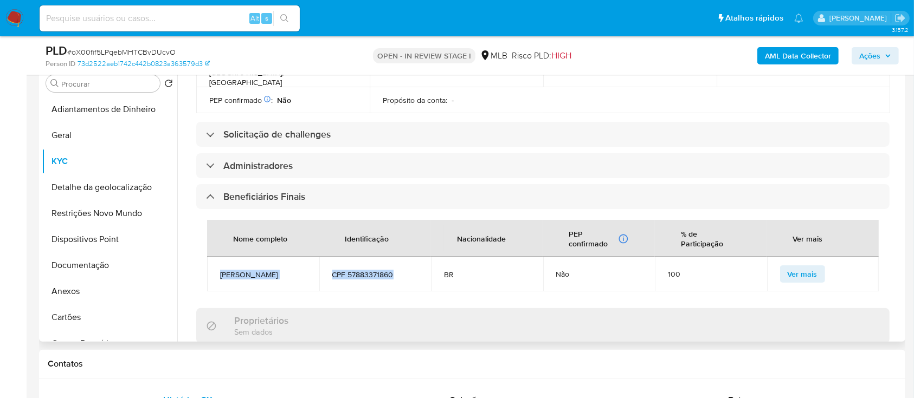
drag, startPoint x: 402, startPoint y: 256, endPoint x: 240, endPoint y: 262, distance: 162.7
click at [217, 257] on tr "Wesley Silva de Aguiar CPF 57883371860 BR Não 100 Ver mais" at bounding box center [542, 274] width 671 height 35
copy tr "Wesley Silva de Aguiar CPF 57883371860"
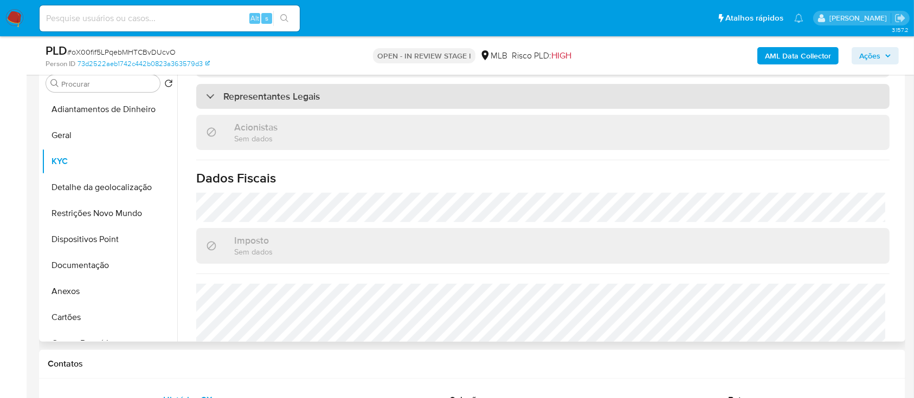
scroll to position [701, 0]
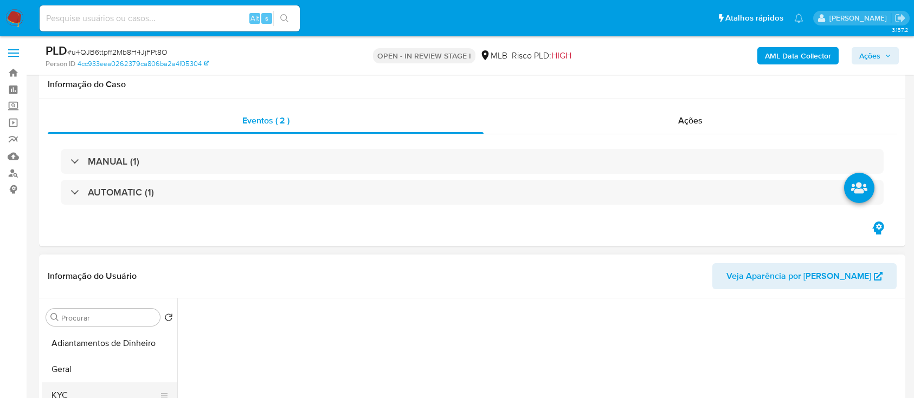
scroll to position [217, 0]
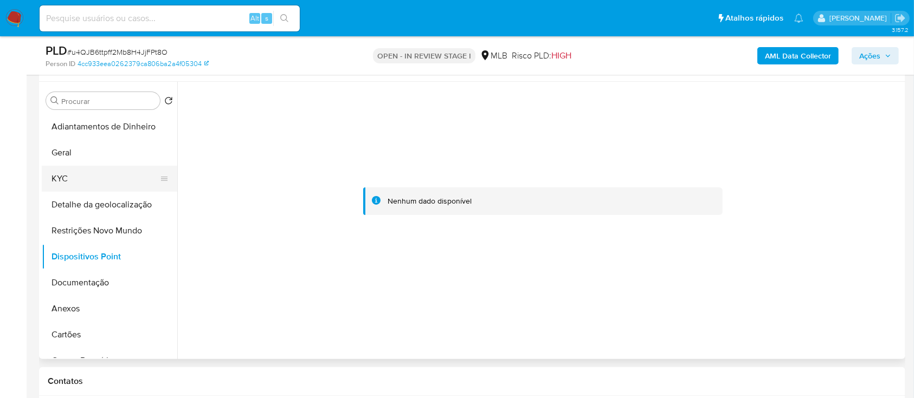
click at [76, 176] on button "KYC" at bounding box center [105, 179] width 127 height 26
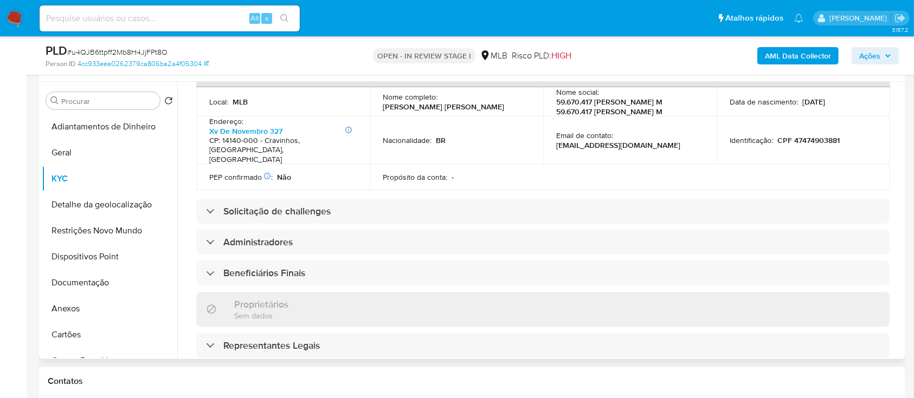
scroll to position [361, 0]
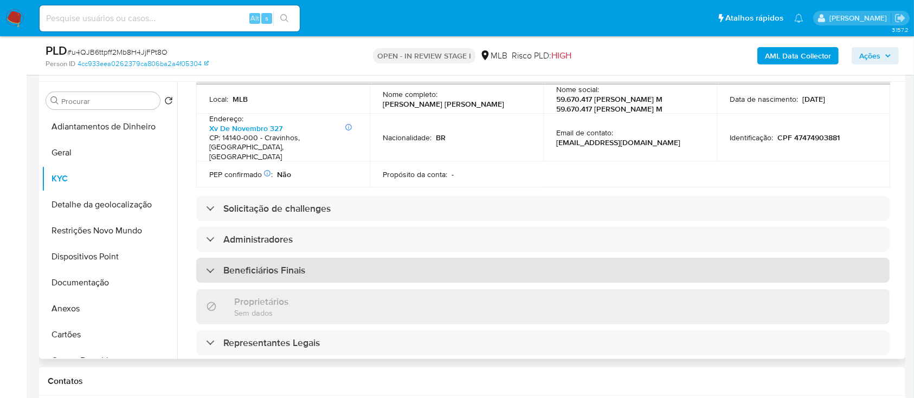
drag, startPoint x: 269, startPoint y: 244, endPoint x: 282, endPoint y: 245, distance: 13.6
click at [269, 264] on h3 "Beneficiários Finais" at bounding box center [264, 270] width 82 height 12
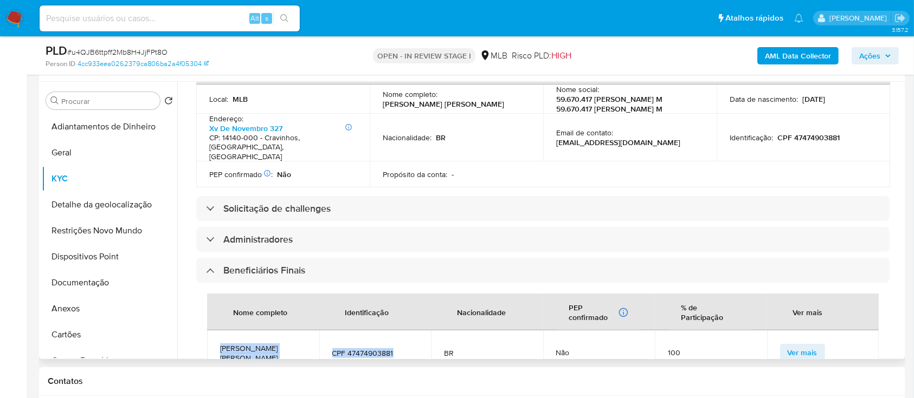
drag, startPoint x: 402, startPoint y: 328, endPoint x: 217, endPoint y: 333, distance: 185.4
click at [217, 333] on tr "[PERSON_NAME] [PERSON_NAME] CPF 47474903881 BR Não 100 Ver mais" at bounding box center [542, 353] width 671 height 44
copy tr "[PERSON_NAME] [PERSON_NAME] CPF 47474903881"
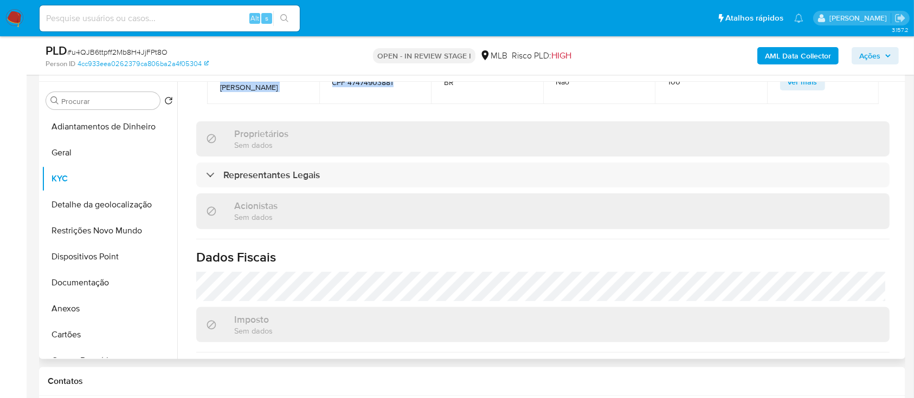
scroll to position [670, 0]
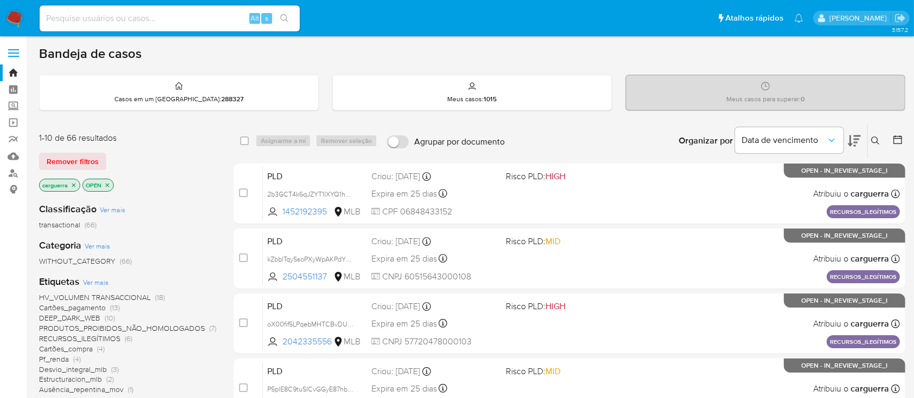
click at [103, 184] on p "OPEN" at bounding box center [98, 185] width 30 height 12
click at [108, 180] on p "OPEN" at bounding box center [98, 185] width 30 height 12
click at [107, 182] on icon "close-filter" at bounding box center [107, 185] width 7 height 7
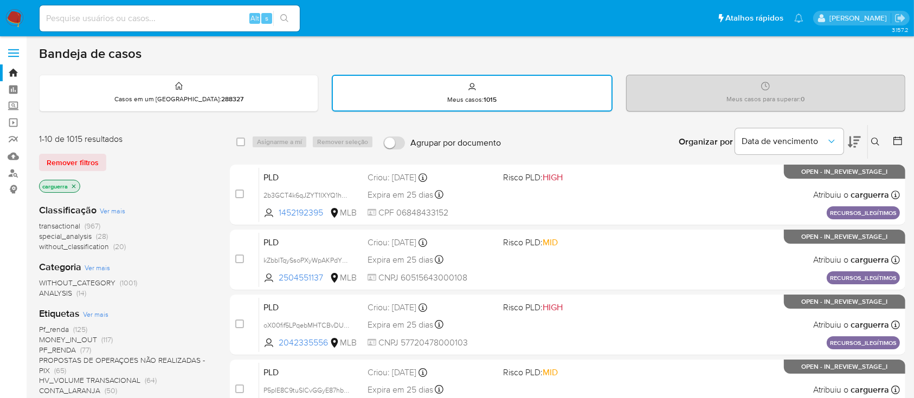
click at [74, 183] on icon "close-filter" at bounding box center [73, 186] width 7 height 7
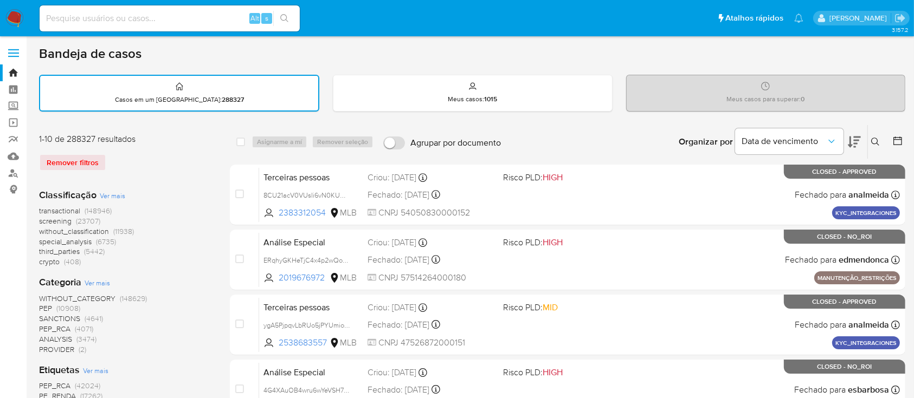
click at [870, 141] on button at bounding box center [877, 141] width 18 height 13
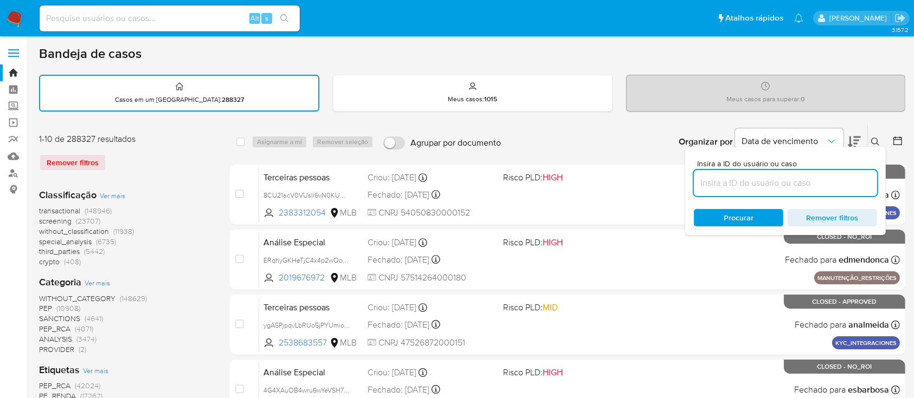
click at [764, 181] on input at bounding box center [785, 183] width 183 height 14
type input "1751076957"
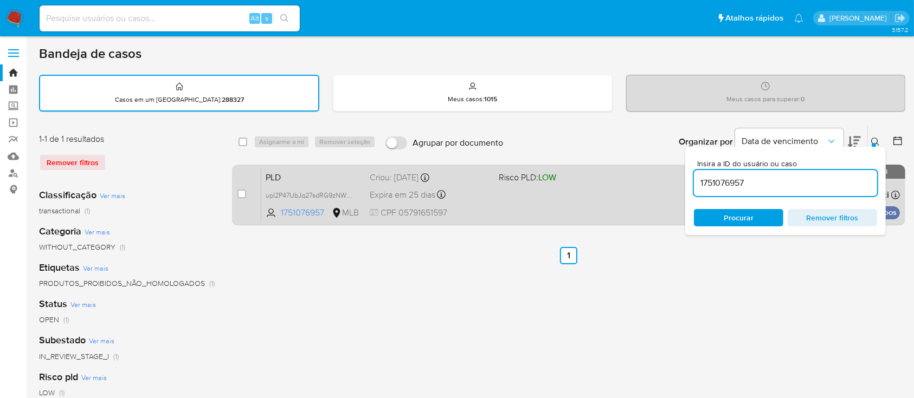
click at [542, 193] on div "PLD upI2P47UbJq27sdRG9zNWEGC 1751076957 MLB Risco PLD: LOW Criou: 14/08/2025 Cr…" at bounding box center [580, 194] width 638 height 55
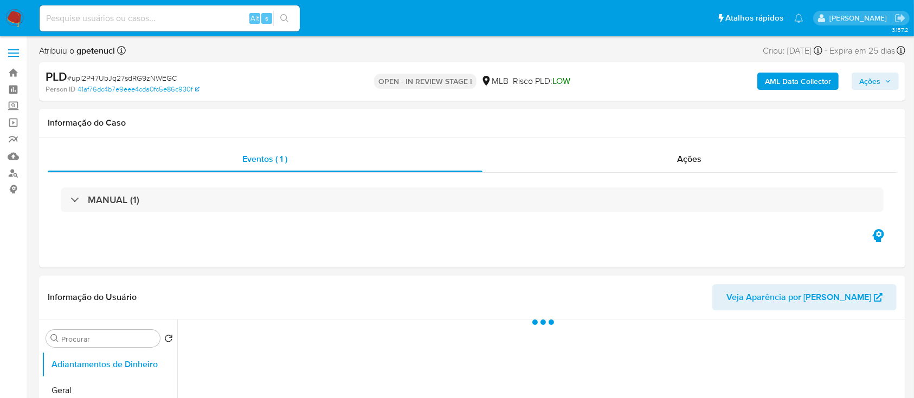
select select "10"
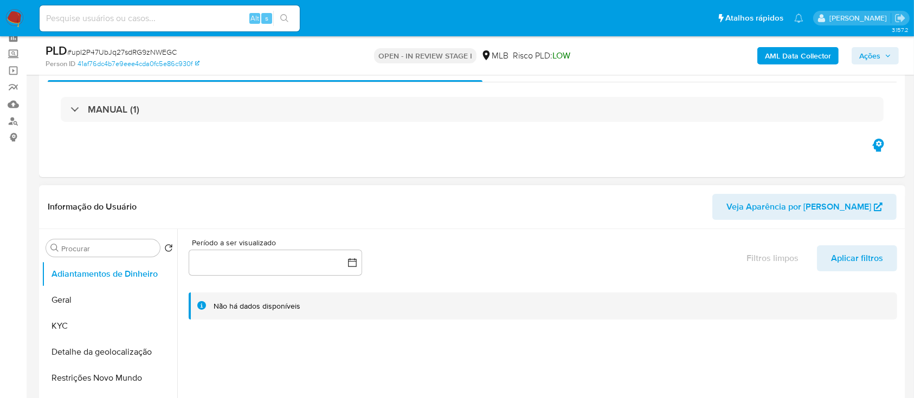
scroll to position [72, 0]
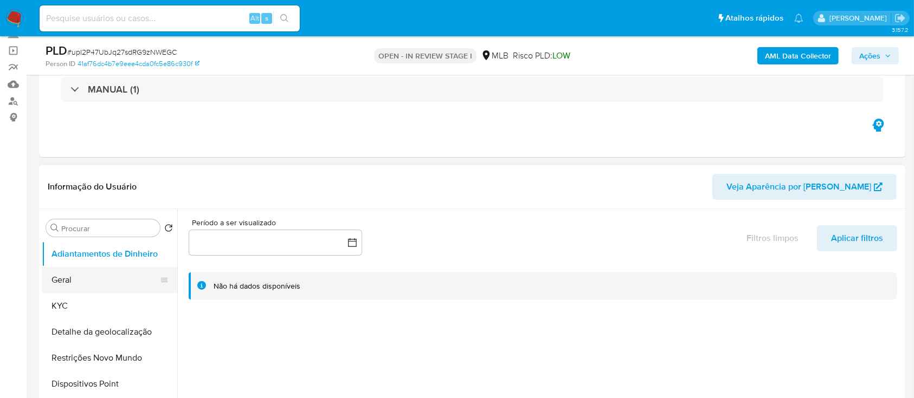
click at [78, 282] on button "Geral" at bounding box center [105, 280] width 127 height 26
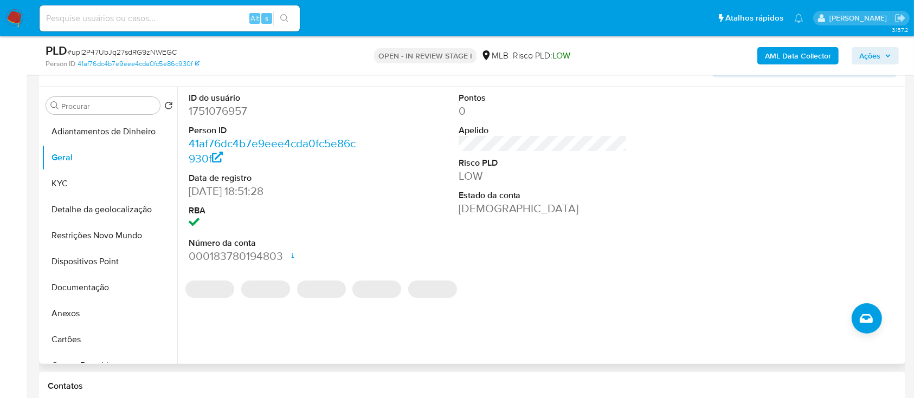
scroll to position [217, 0]
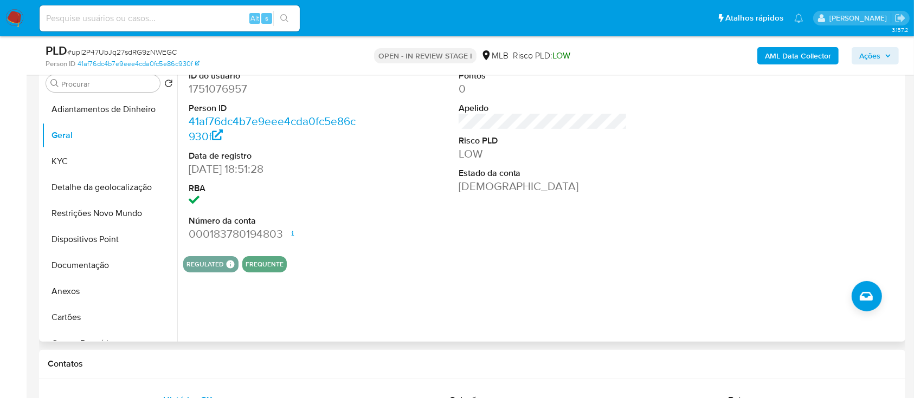
click at [849, 171] on div at bounding box center [812, 155] width 180 height 183
click at [798, 176] on div at bounding box center [812, 155] width 180 height 183
click at [57, 164] on button "KYC" at bounding box center [105, 161] width 127 height 26
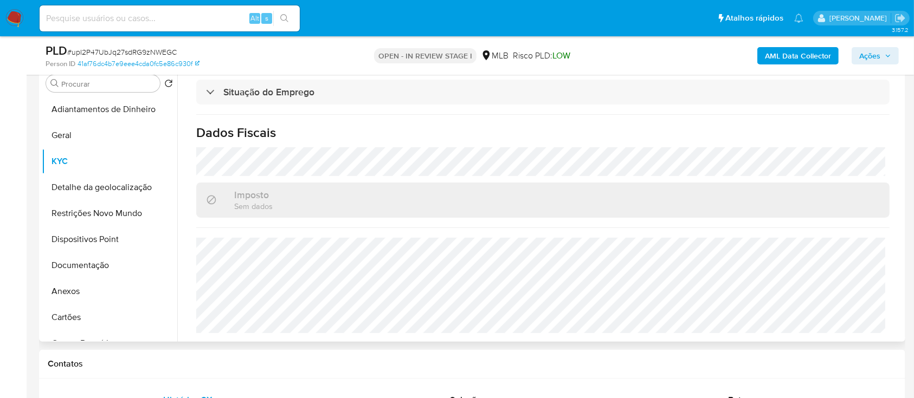
scroll to position [461, 0]
drag, startPoint x: 74, startPoint y: 190, endPoint x: 143, endPoint y: 195, distance: 69.5
click at [74, 191] on button "Detalhe da geolocalização" at bounding box center [105, 187] width 127 height 26
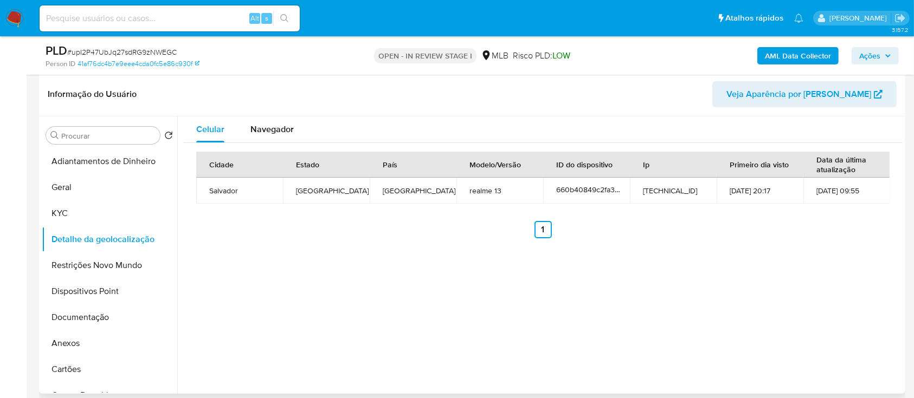
scroll to position [144, 0]
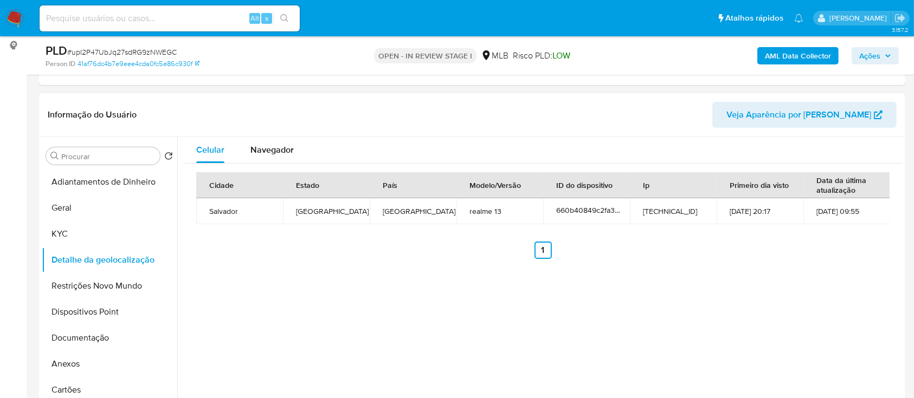
click at [787, 295] on div "Celular Navegador Cidade Estado País Modelo/Versão ID do dispositivo Ip Primeir…" at bounding box center [539, 275] width 725 height 277
click at [78, 284] on button "Restrições Novo Mundo" at bounding box center [105, 286] width 127 height 26
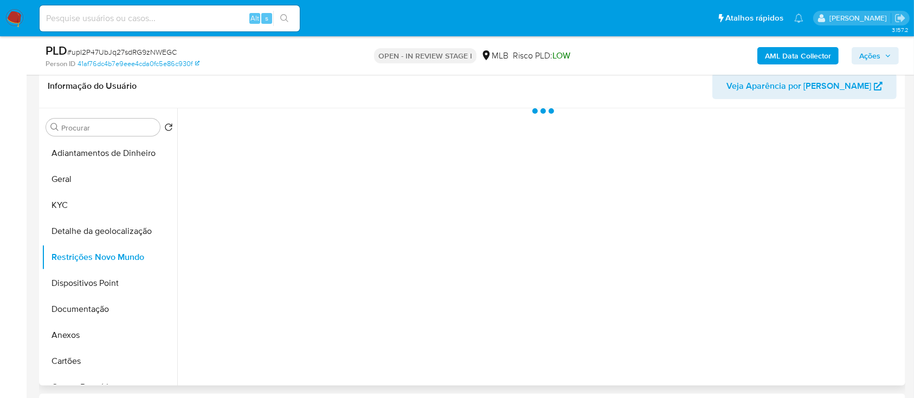
scroll to position [217, 0]
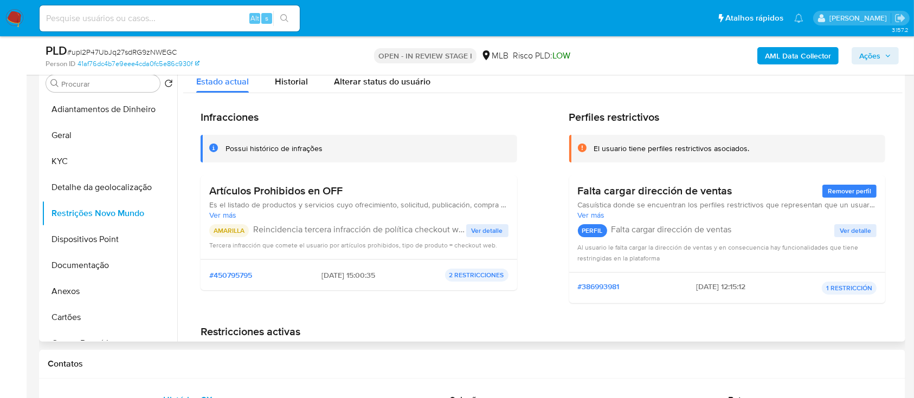
click at [481, 230] on span "Ver detalle" at bounding box center [486, 230] width 31 height 11
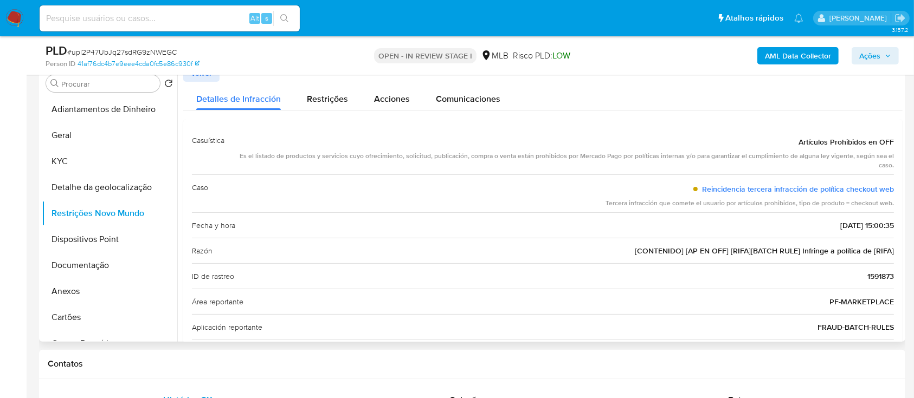
drag, startPoint x: 793, startPoint y: 141, endPoint x: 890, endPoint y: 245, distance: 142.7
click at [890, 245] on div "Casuística Artículos Prohibidos en OFF Es el listado de productos y servicios c…" at bounding box center [542, 271] width 719 height 305
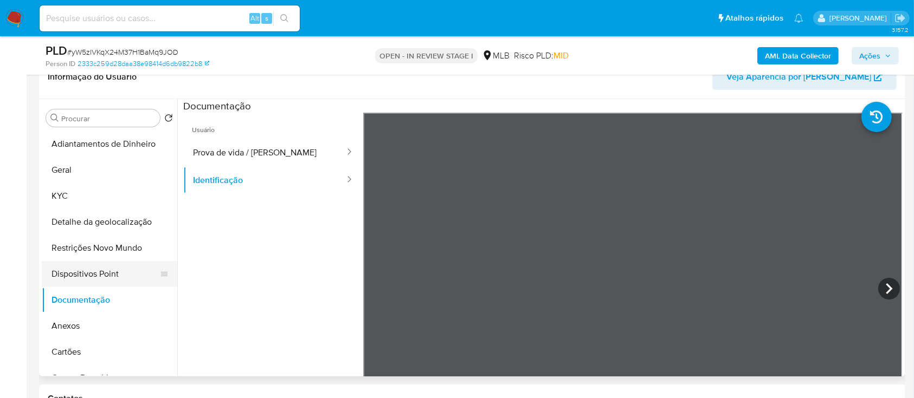
scroll to position [217, 0]
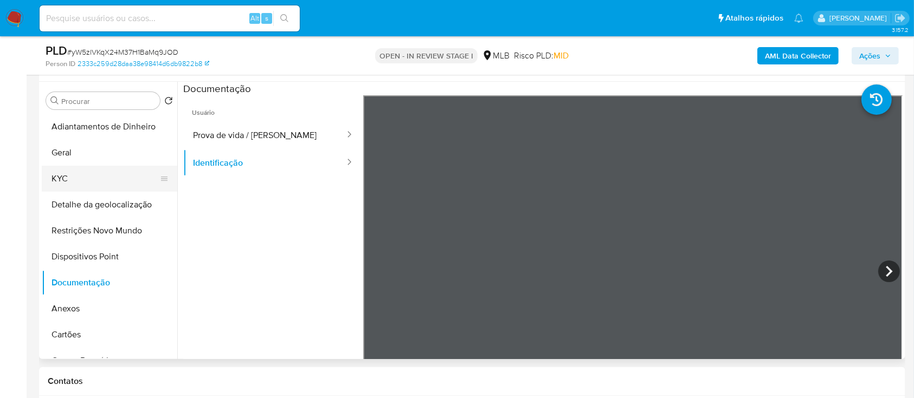
click at [64, 176] on button "KYC" at bounding box center [105, 179] width 127 height 26
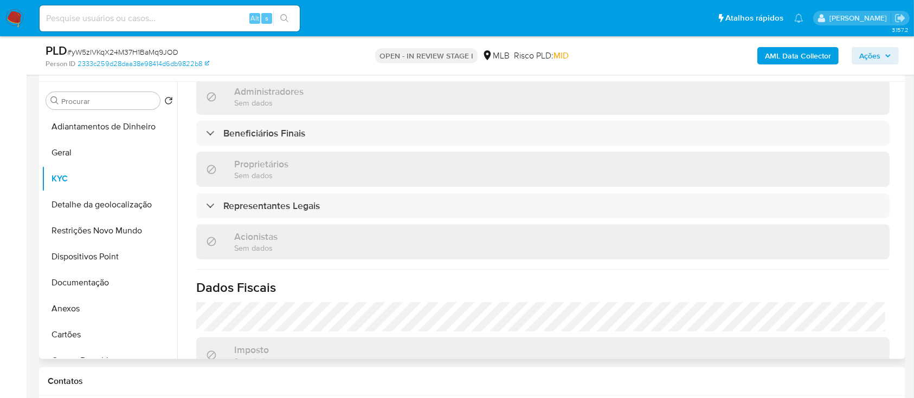
scroll to position [663, 0]
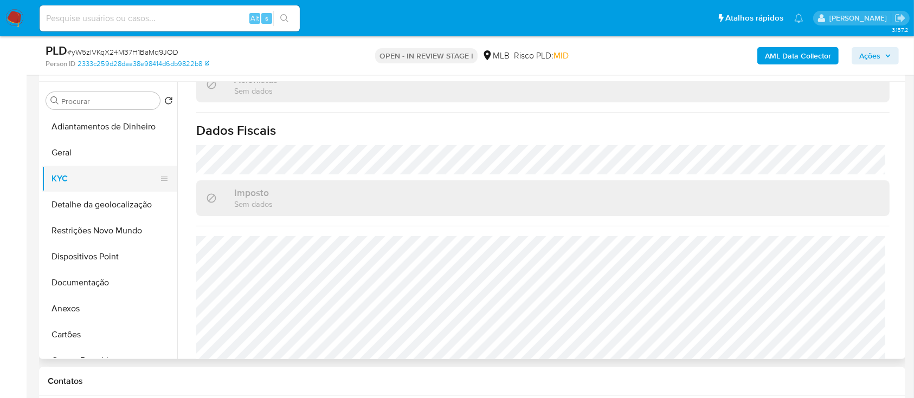
click at [65, 178] on button "KYC" at bounding box center [105, 179] width 127 height 26
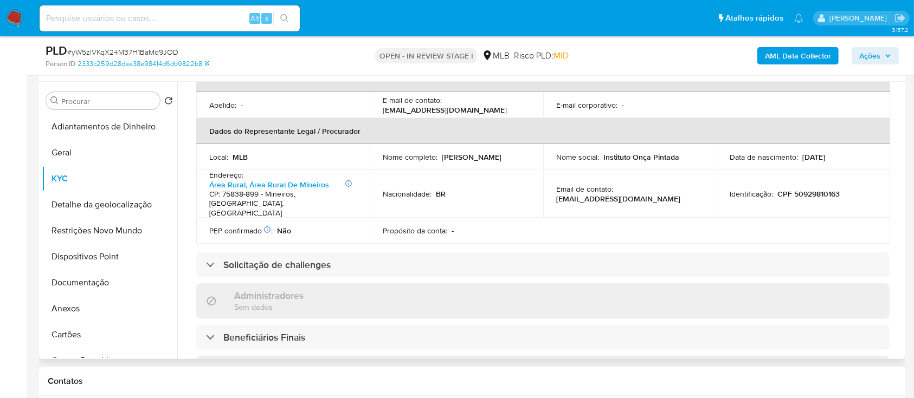
scroll to position [373, 0]
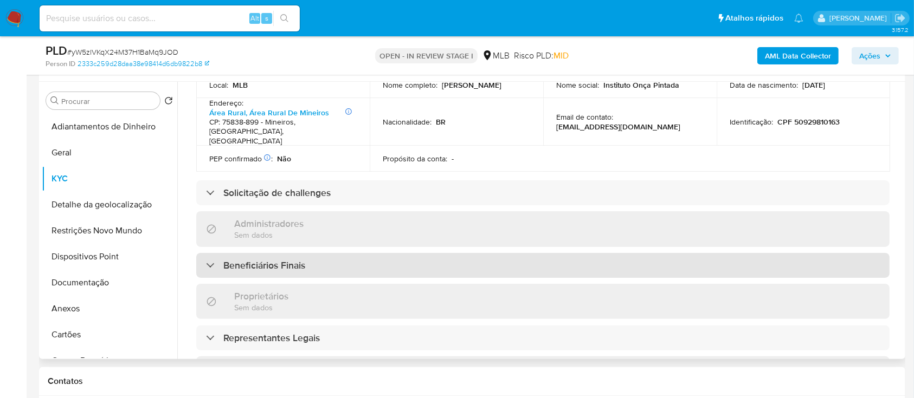
click at [261, 260] on h3 "Beneficiários Finais" at bounding box center [264, 266] width 82 height 12
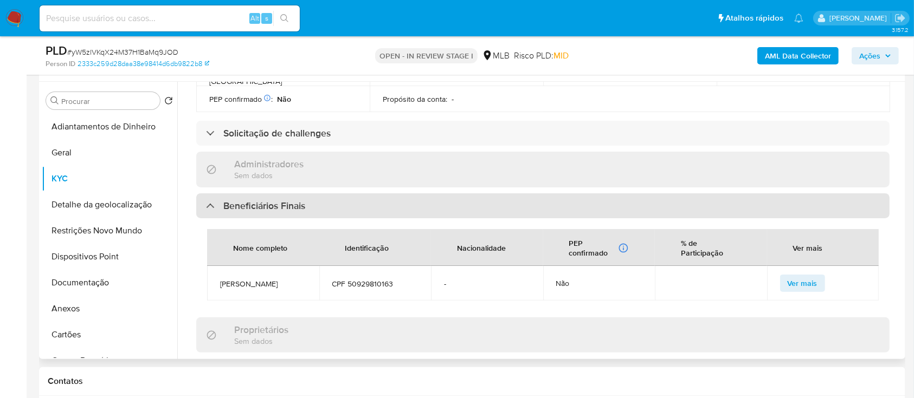
scroll to position [446, 0]
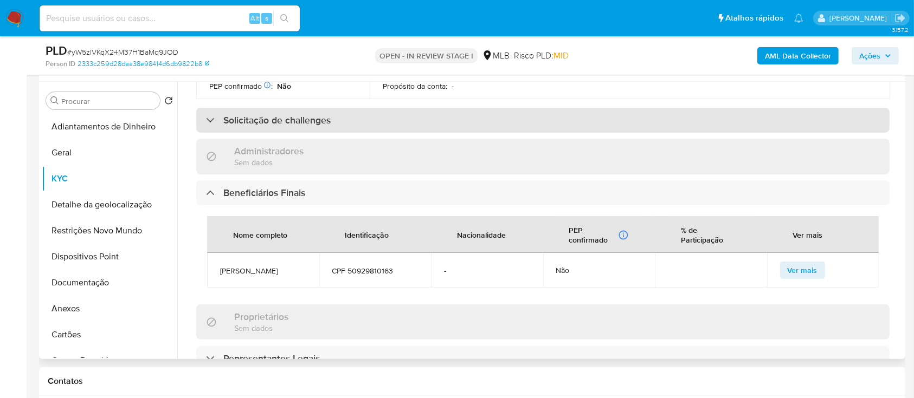
click at [215, 114] on div "Solicitação de challenges" at bounding box center [268, 120] width 125 height 12
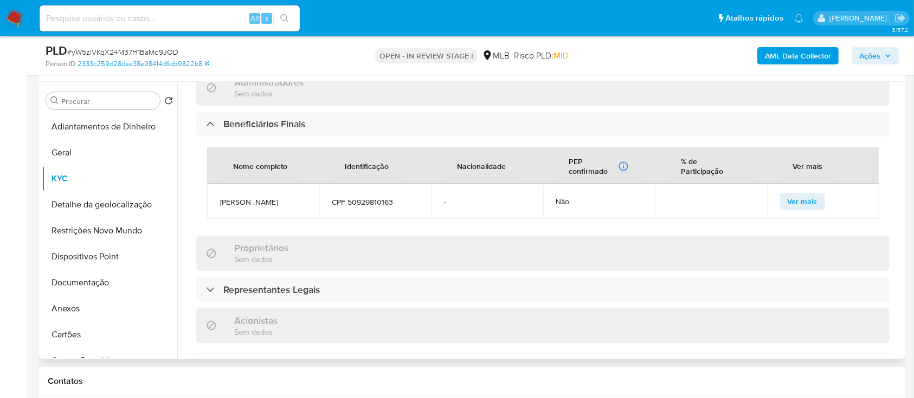
scroll to position [590, 0]
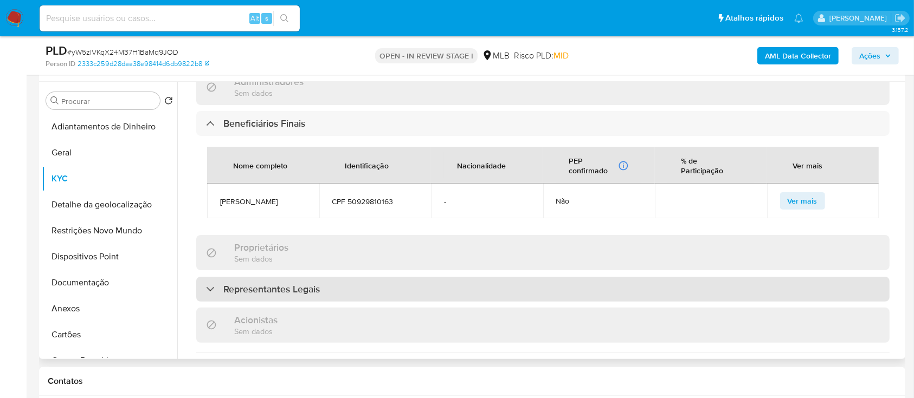
click at [211, 283] on div "Representantes Legais" at bounding box center [263, 289] width 114 height 12
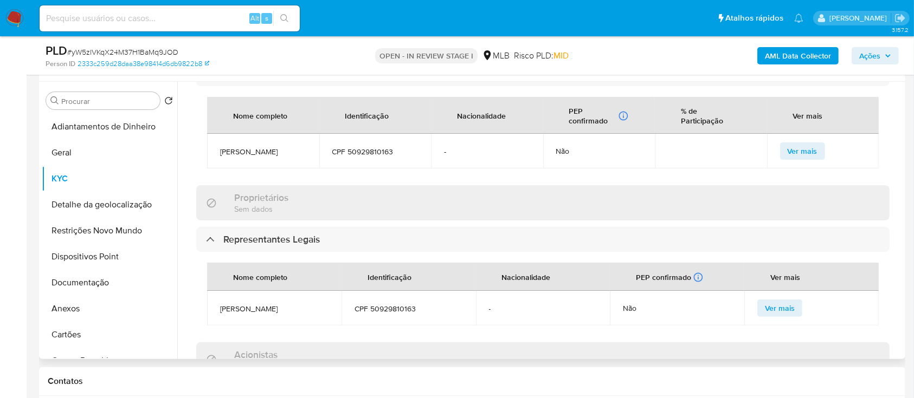
scroll to position [663, 0]
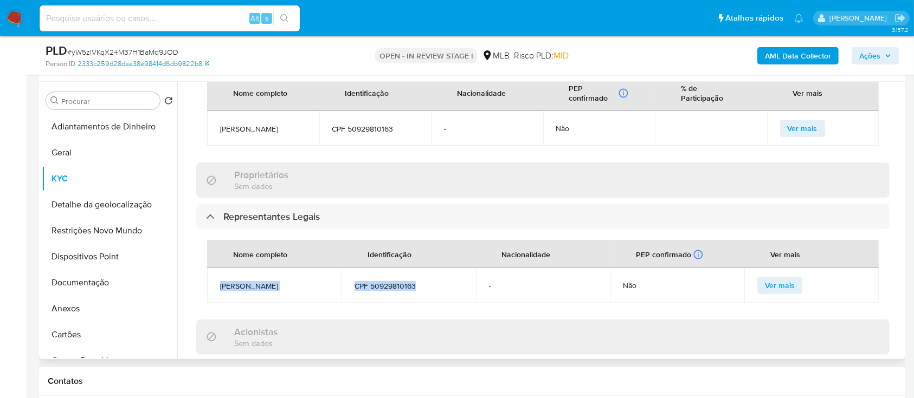
drag, startPoint x: 424, startPoint y: 279, endPoint x: 328, endPoint y: 293, distance: 96.3
click at [219, 280] on tr "LEANDRO SILVEIRA CPF 50929810163 - Não Ver mais" at bounding box center [542, 285] width 671 height 35
copy tr "LEANDRO SILVEIRA CPF 50929810163"
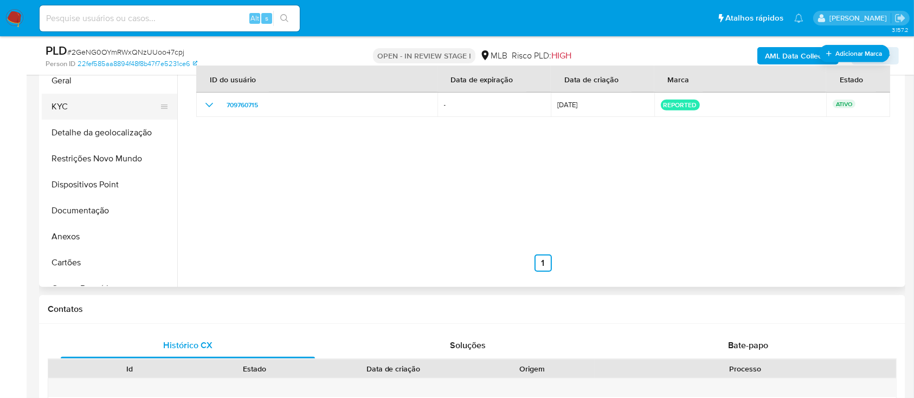
click at [74, 106] on button "KYC" at bounding box center [105, 107] width 127 height 26
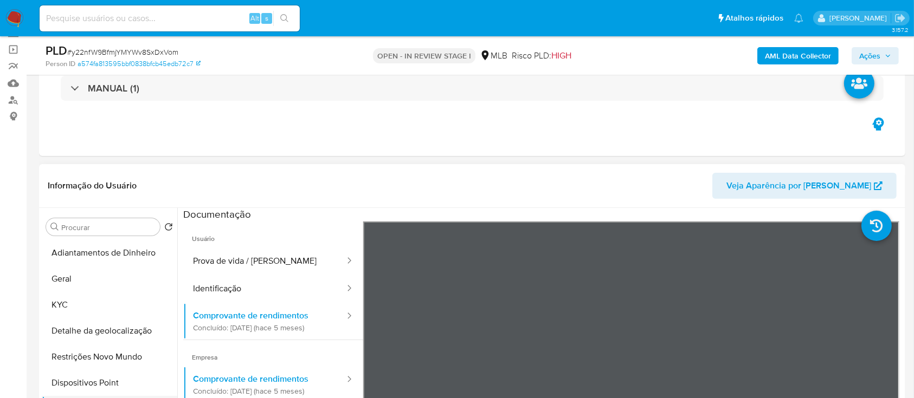
scroll to position [144, 0]
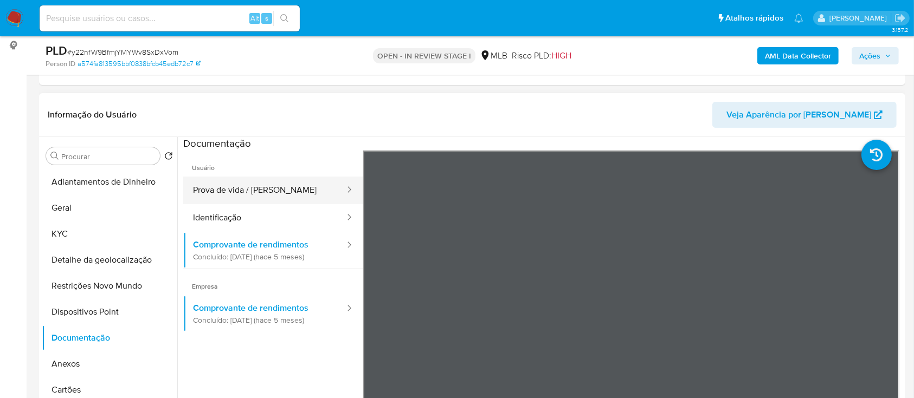
click at [247, 195] on button "Prova de vida / [PERSON_NAME]" at bounding box center [264, 191] width 163 height 28
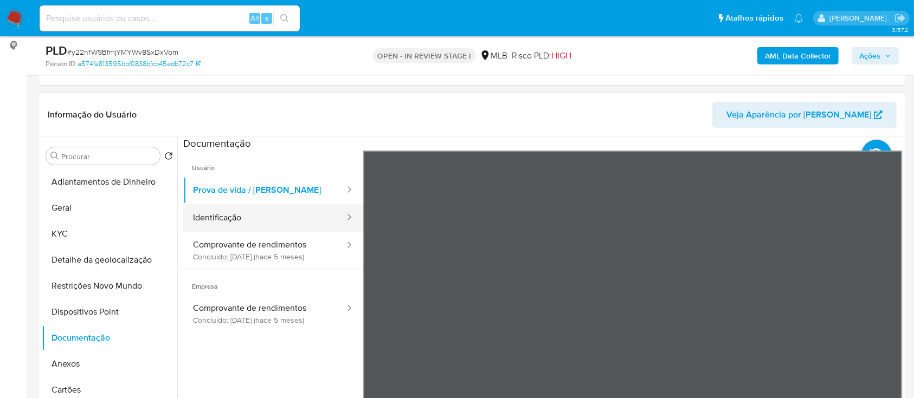
click at [295, 216] on button "Identificação" at bounding box center [264, 218] width 163 height 28
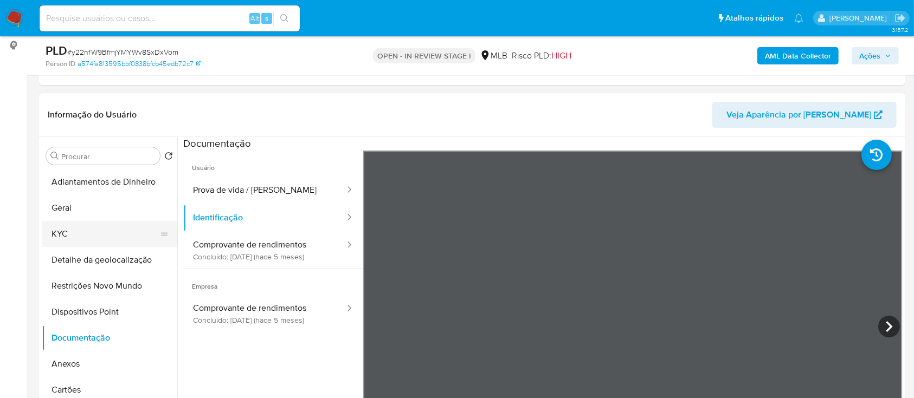
click at [78, 232] on button "KYC" at bounding box center [105, 234] width 127 height 26
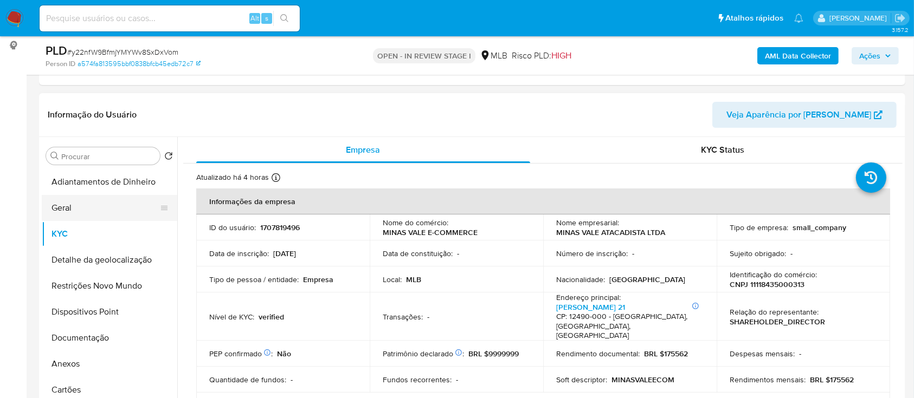
click at [100, 208] on button "Geral" at bounding box center [105, 208] width 127 height 26
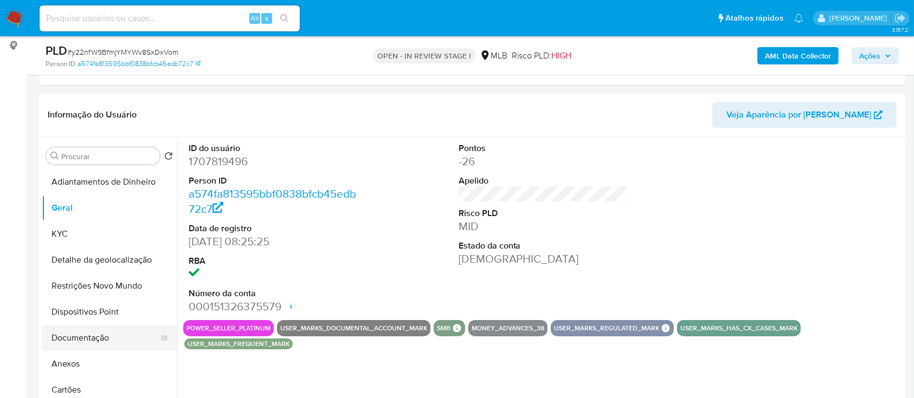
click at [71, 332] on button "Documentação" at bounding box center [105, 338] width 127 height 26
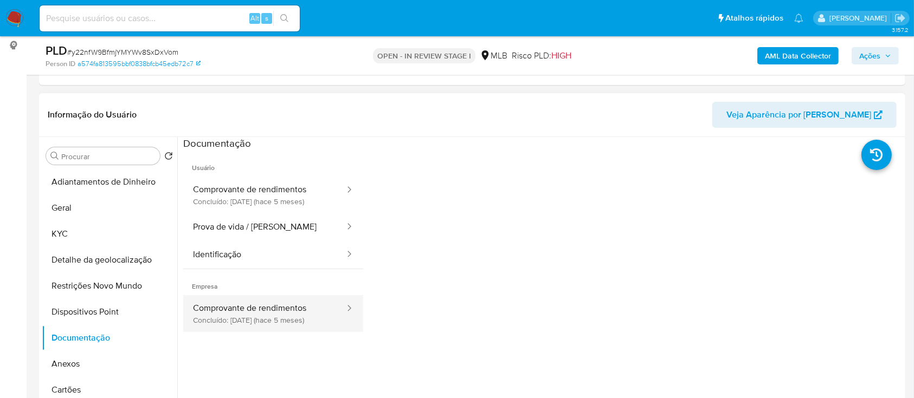
click at [272, 314] on button "Comprovante de rendimentos Concluído: 11/04/2025 (hace 5 meses)" at bounding box center [264, 313] width 163 height 37
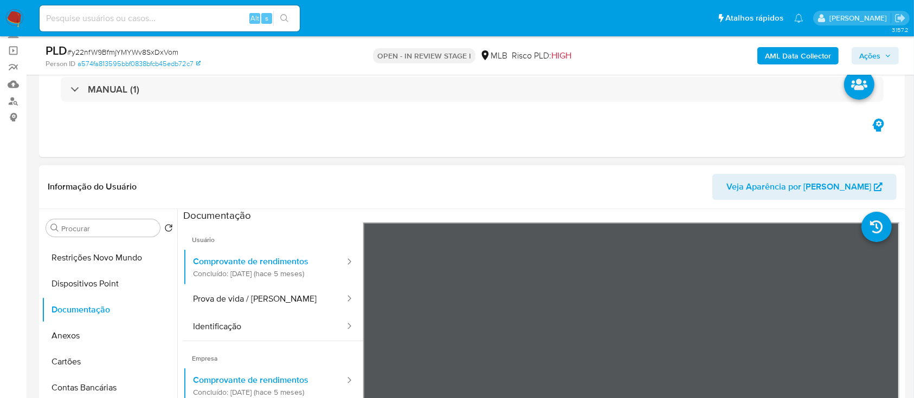
scroll to position [72, 0]
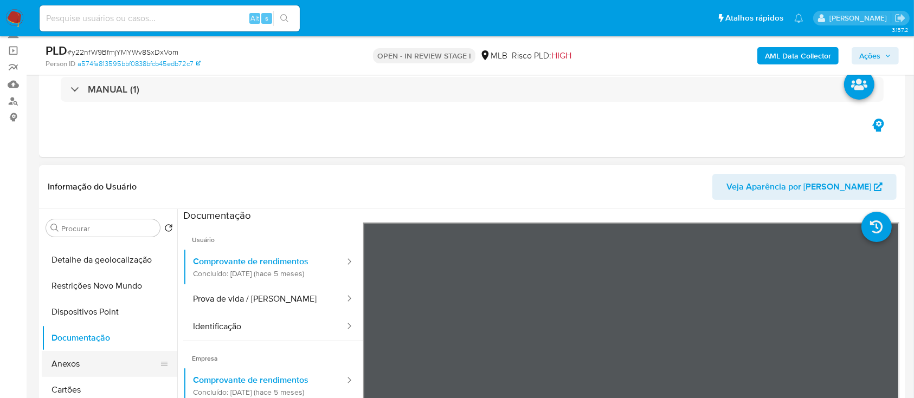
click at [68, 356] on button "Anexos" at bounding box center [105, 364] width 127 height 26
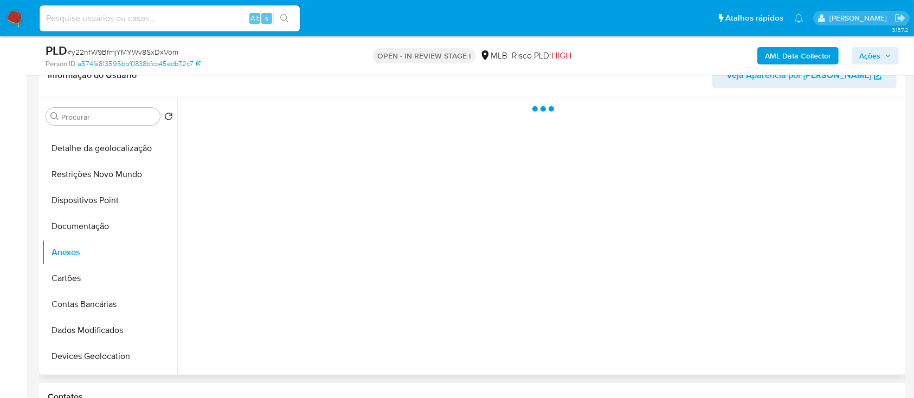
scroll to position [217, 0]
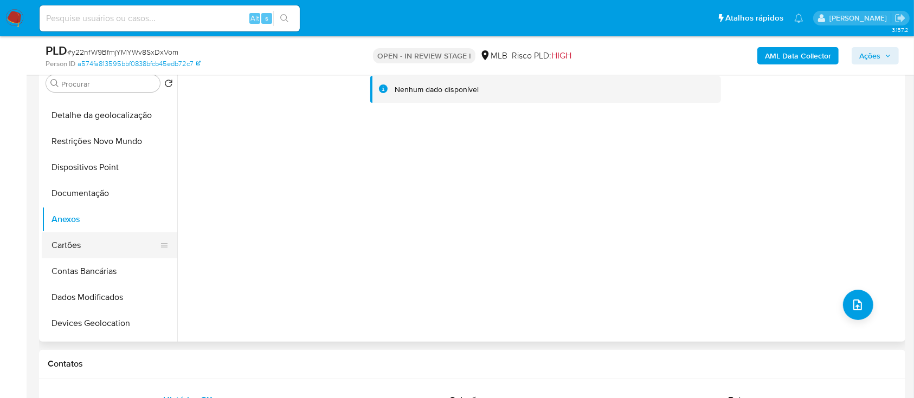
click at [62, 248] on button "Cartões" at bounding box center [105, 245] width 127 height 26
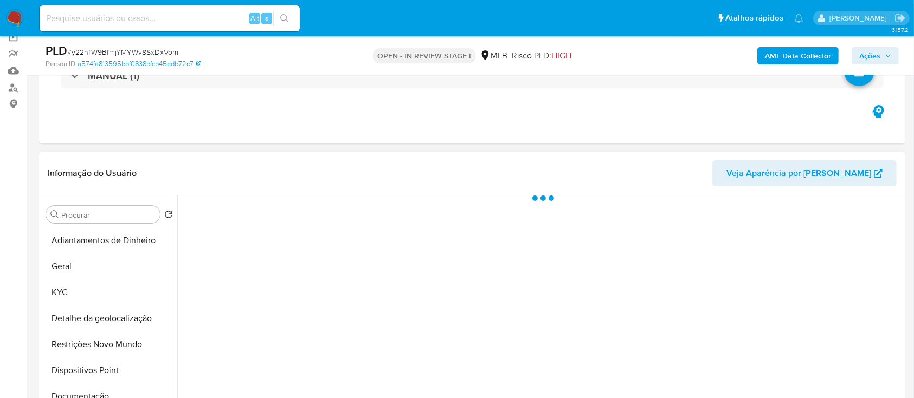
scroll to position [72, 0]
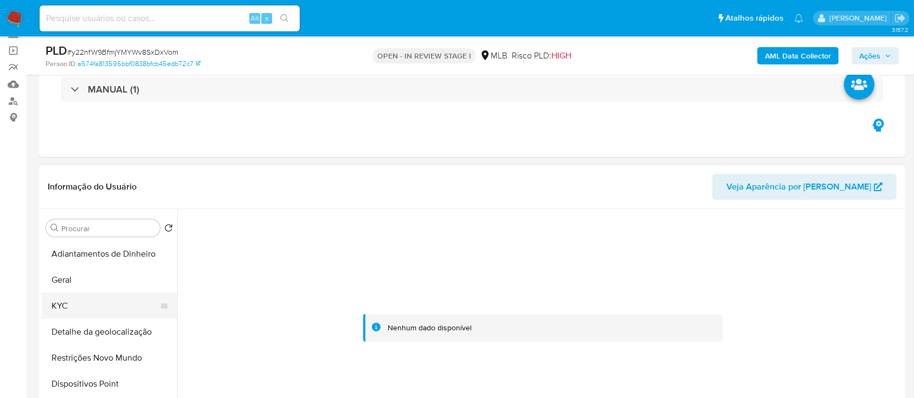
click at [55, 299] on button "KYC" at bounding box center [105, 306] width 127 height 26
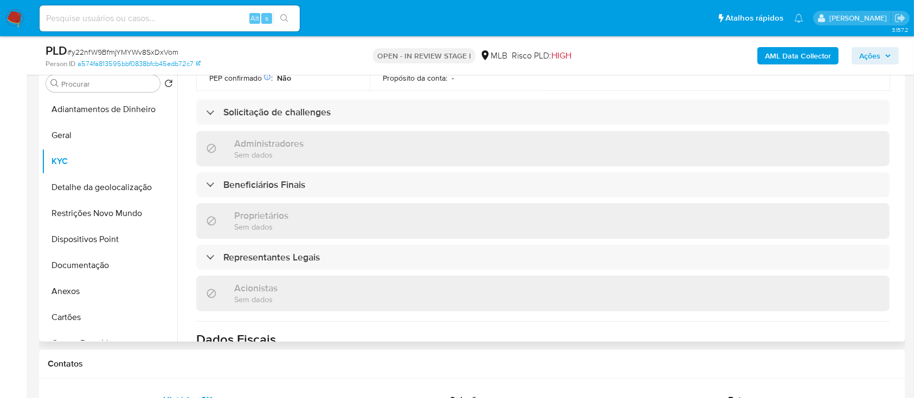
scroll to position [434, 0]
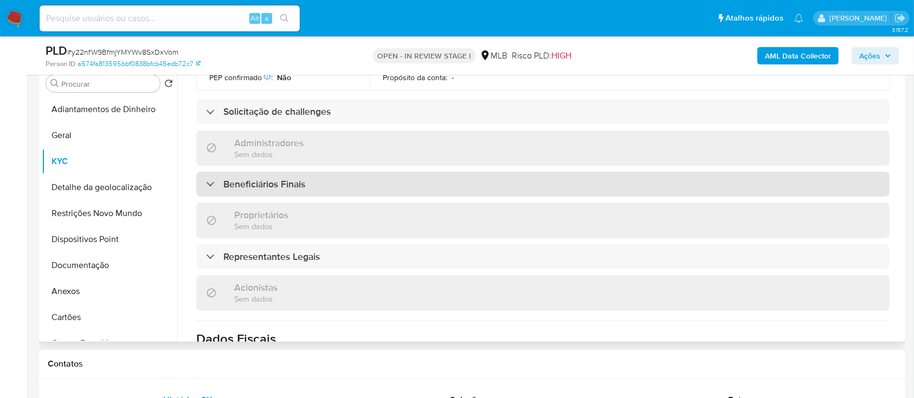
click at [225, 172] on div "Beneficiários Finais" at bounding box center [542, 184] width 693 height 25
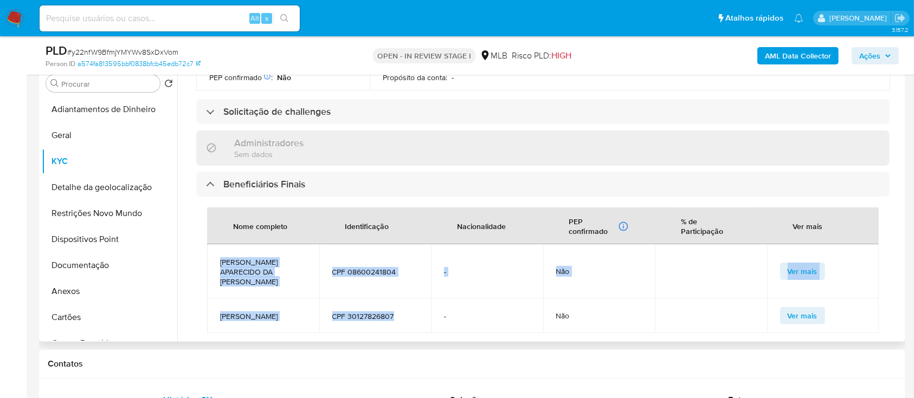
drag, startPoint x: 407, startPoint y: 294, endPoint x: 215, endPoint y: 241, distance: 199.1
click at [215, 244] on tbody "MAURICIO APARECIDO DA ROSA CPF 08600241804 - Não Ver mais CLAYTON JOSE DOS SANT…" at bounding box center [542, 288] width 671 height 89
copy tbody "MAURICIO APARECIDO DA ROSA CPF 08600241804 - Não Ver mais CLAYTON JOSE DOS SANT…"
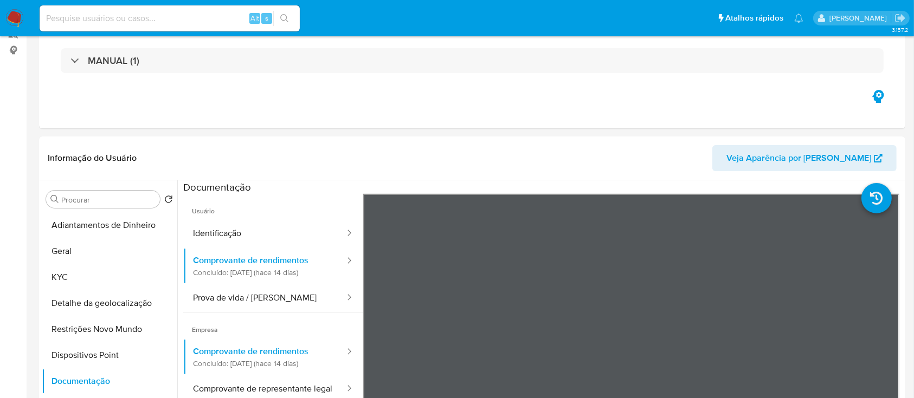
scroll to position [144, 0]
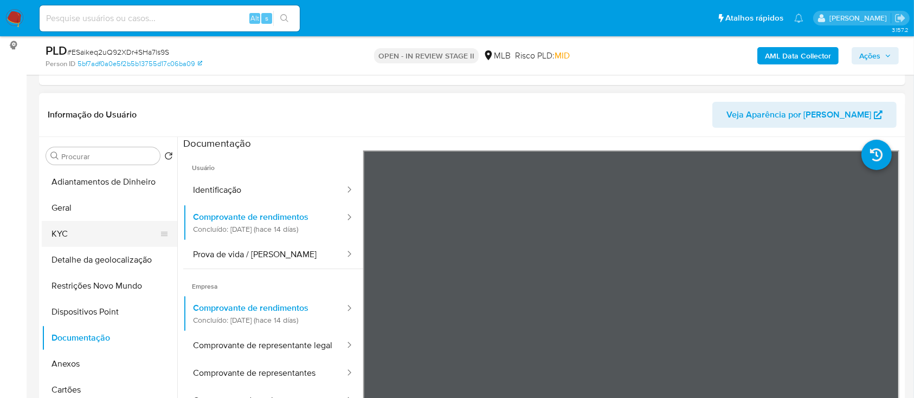
click at [69, 231] on button "KYC" at bounding box center [105, 234] width 127 height 26
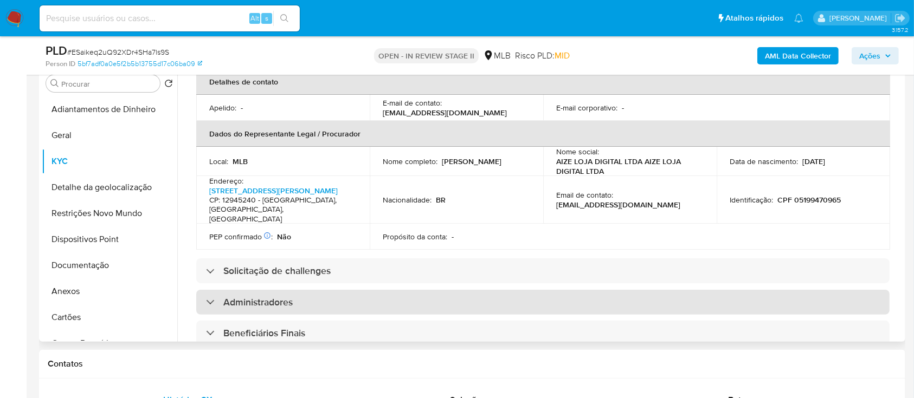
scroll to position [361, 0]
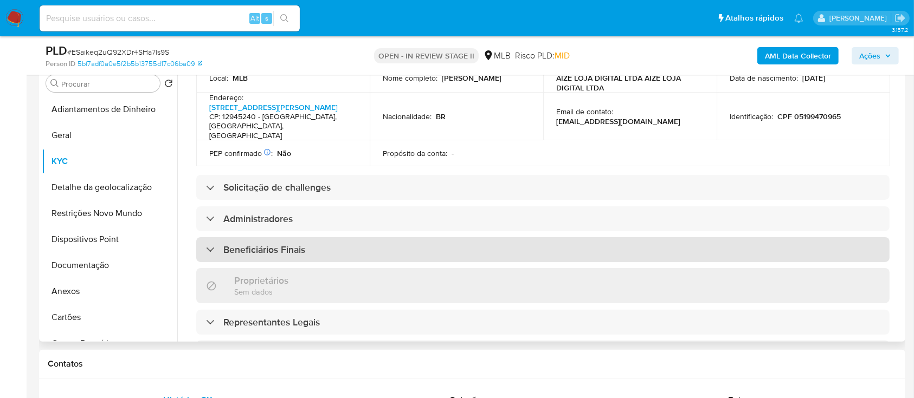
click at [274, 244] on h3 "Beneficiários Finais" at bounding box center [264, 250] width 82 height 12
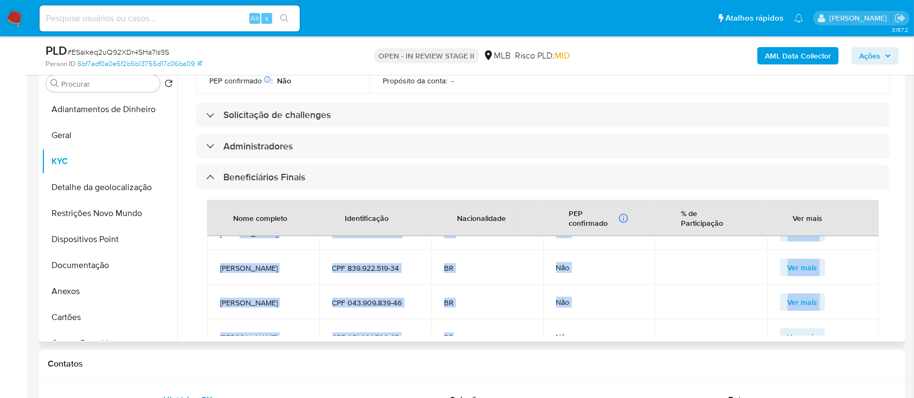
scroll to position [0, 0]
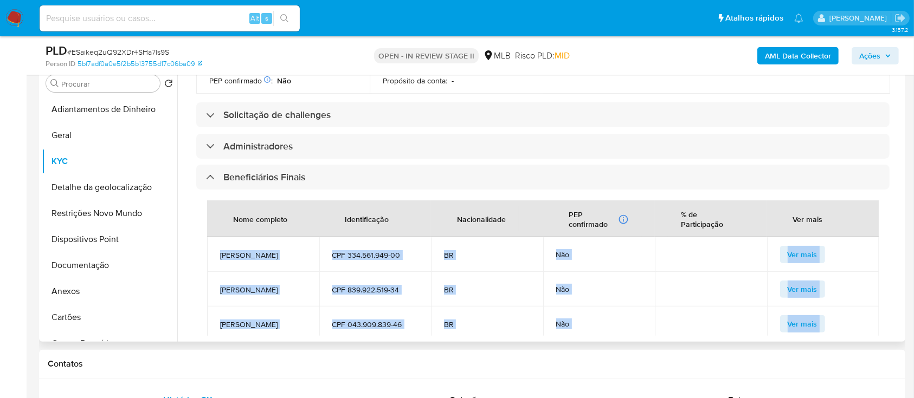
drag, startPoint x: 481, startPoint y: 286, endPoint x: 221, endPoint y: 208, distance: 271.9
click at [217, 237] on tbody "Pedro Rodrigues da Silva CPF 334.561.949-00 BR Não Ver mais Maria Luisa Waszczu…" at bounding box center [542, 306] width 671 height 139
copy tbody "Pedro Rodrigues da Silva CPF 334.561.949-00 BR Não Ver mais Maria Luisa Waszczu…"
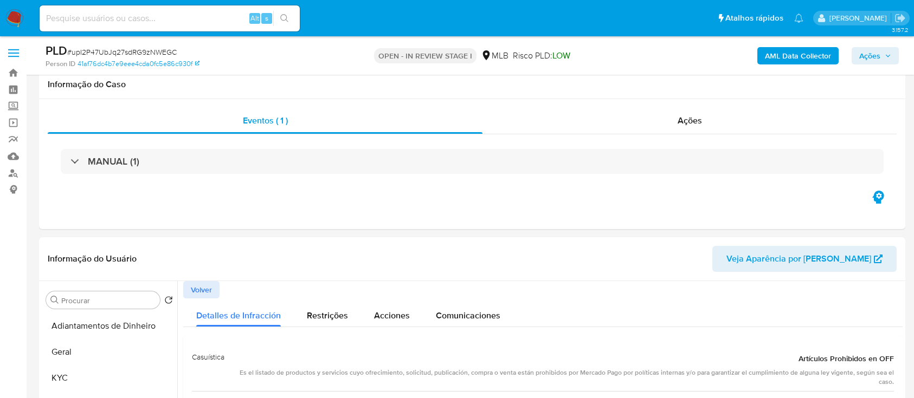
select select "10"
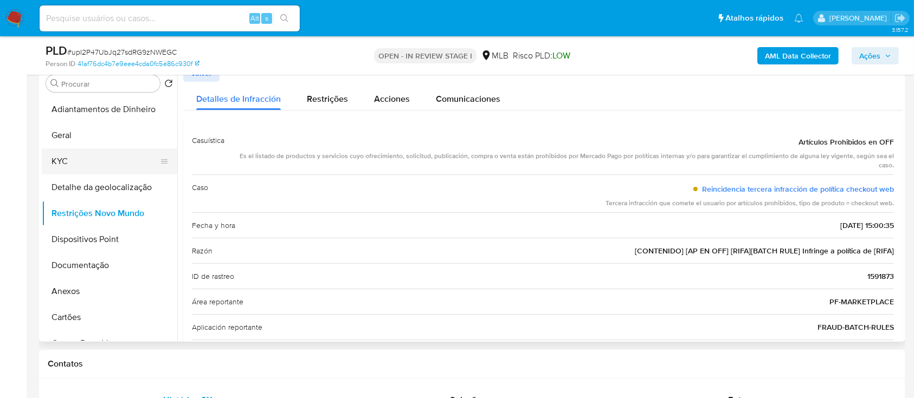
click at [60, 163] on button "KYC" at bounding box center [105, 161] width 127 height 26
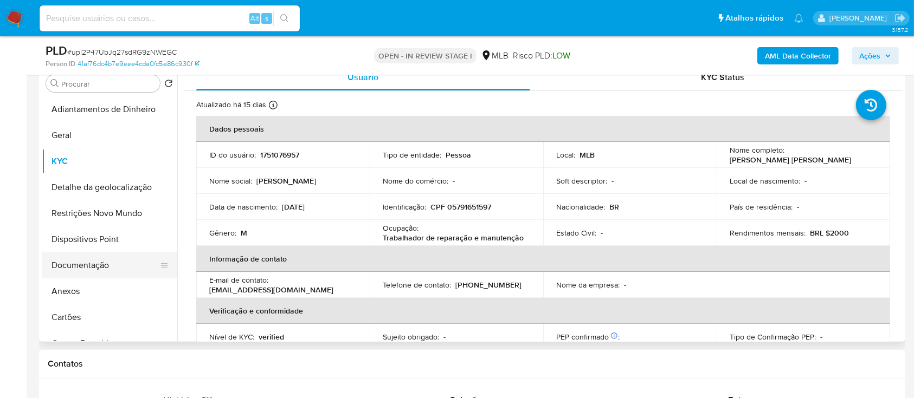
click at [82, 267] on button "Documentação" at bounding box center [105, 266] width 127 height 26
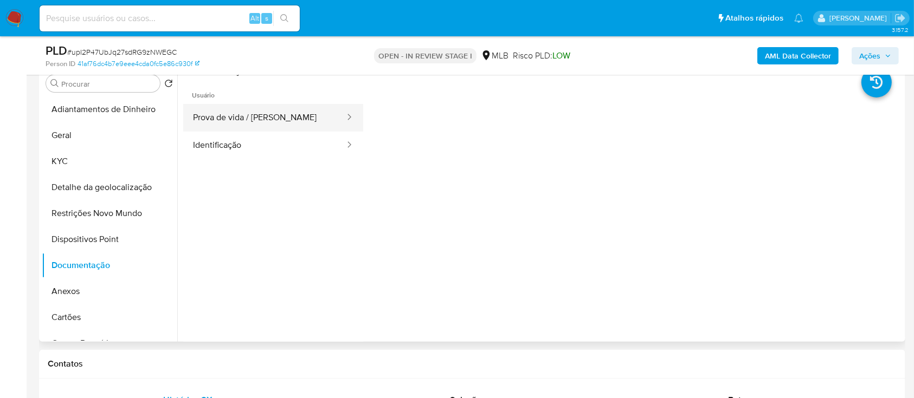
click at [297, 112] on button "Prova de vida / [PERSON_NAME]" at bounding box center [264, 118] width 163 height 28
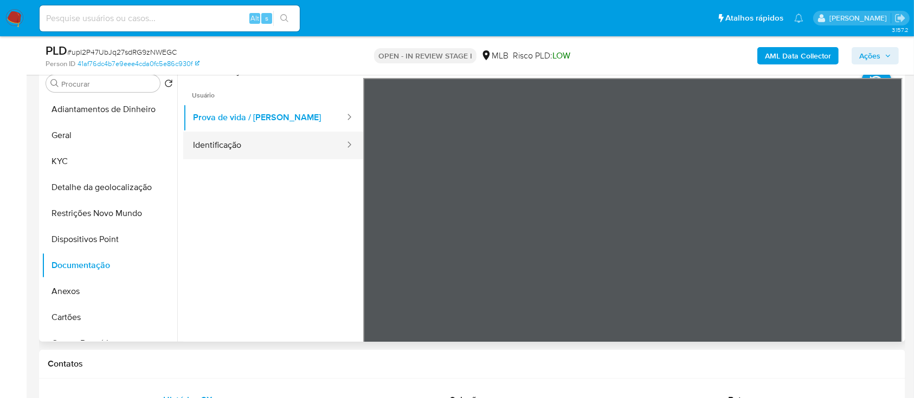
click at [219, 145] on button "Identificação" at bounding box center [264, 146] width 163 height 28
